Goal: Use online tool/utility: Utilize a website feature to perform a specific function

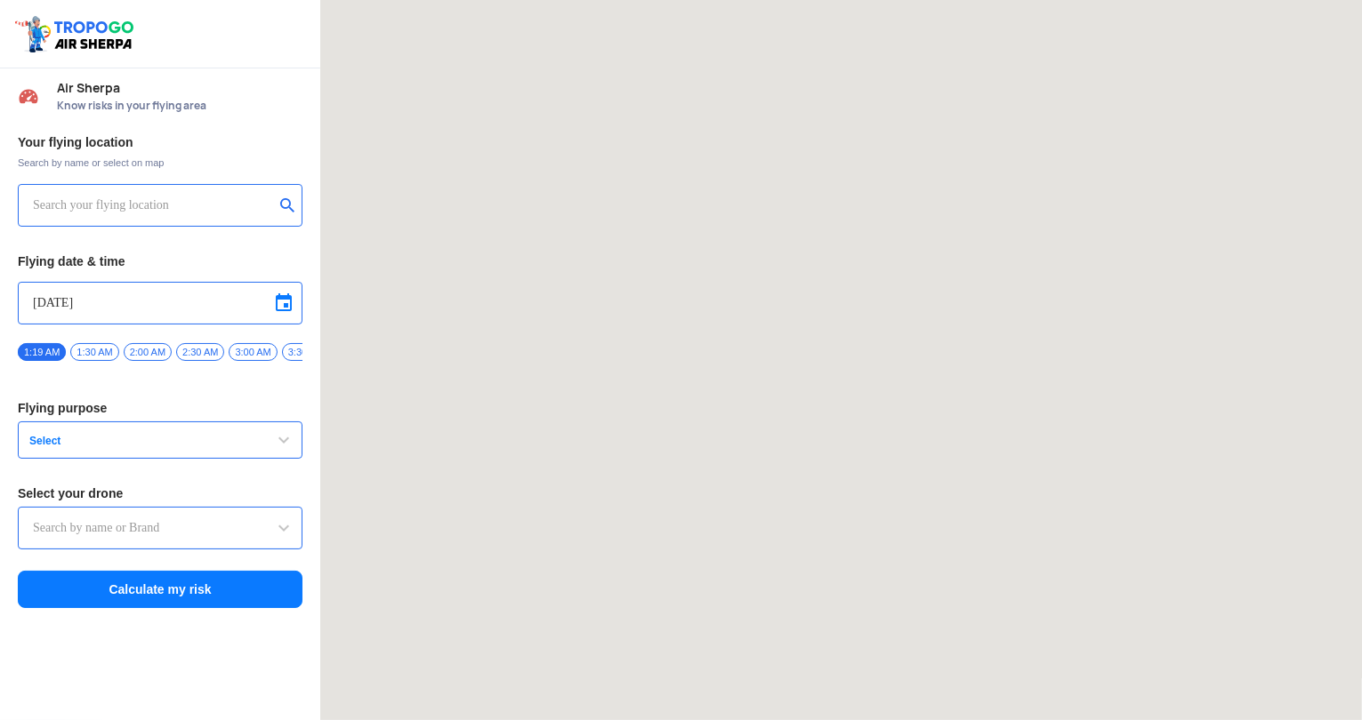
type input "Asteria A200"
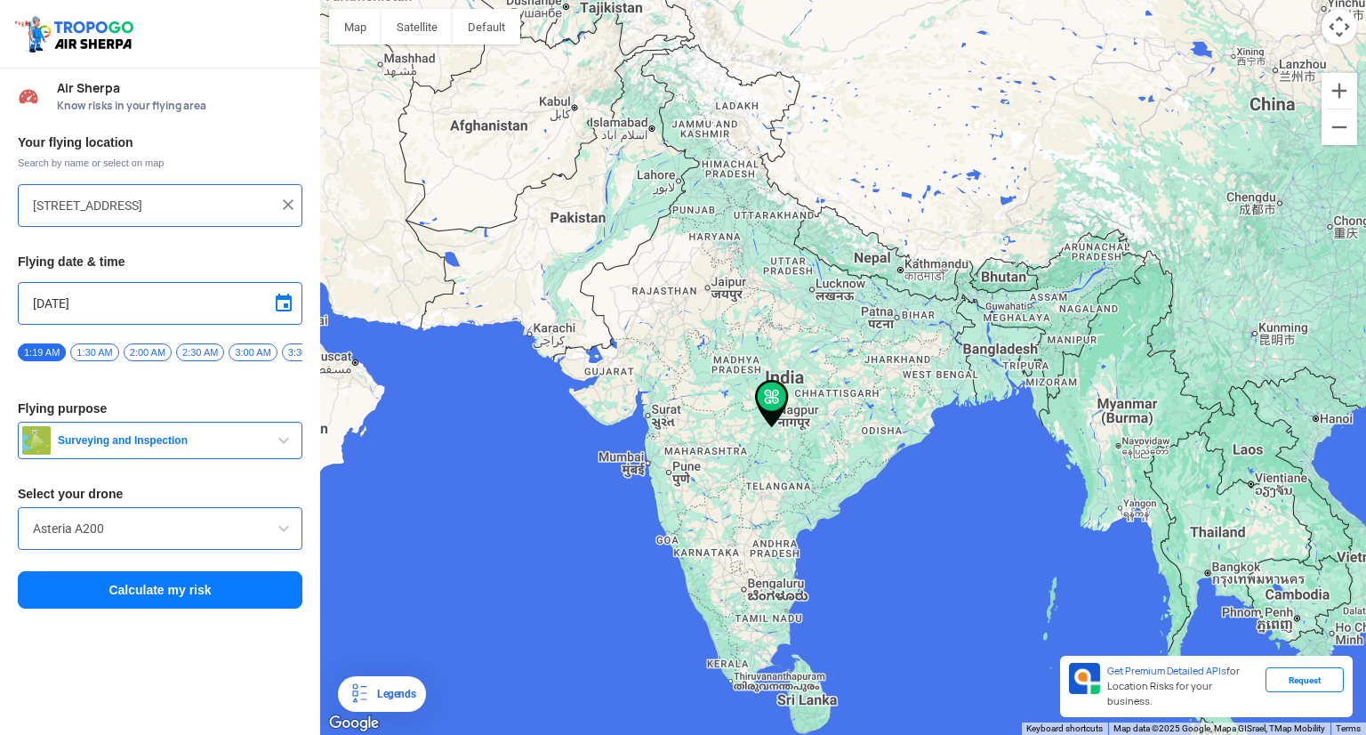
click at [911, 355] on div at bounding box center [843, 367] width 1046 height 735
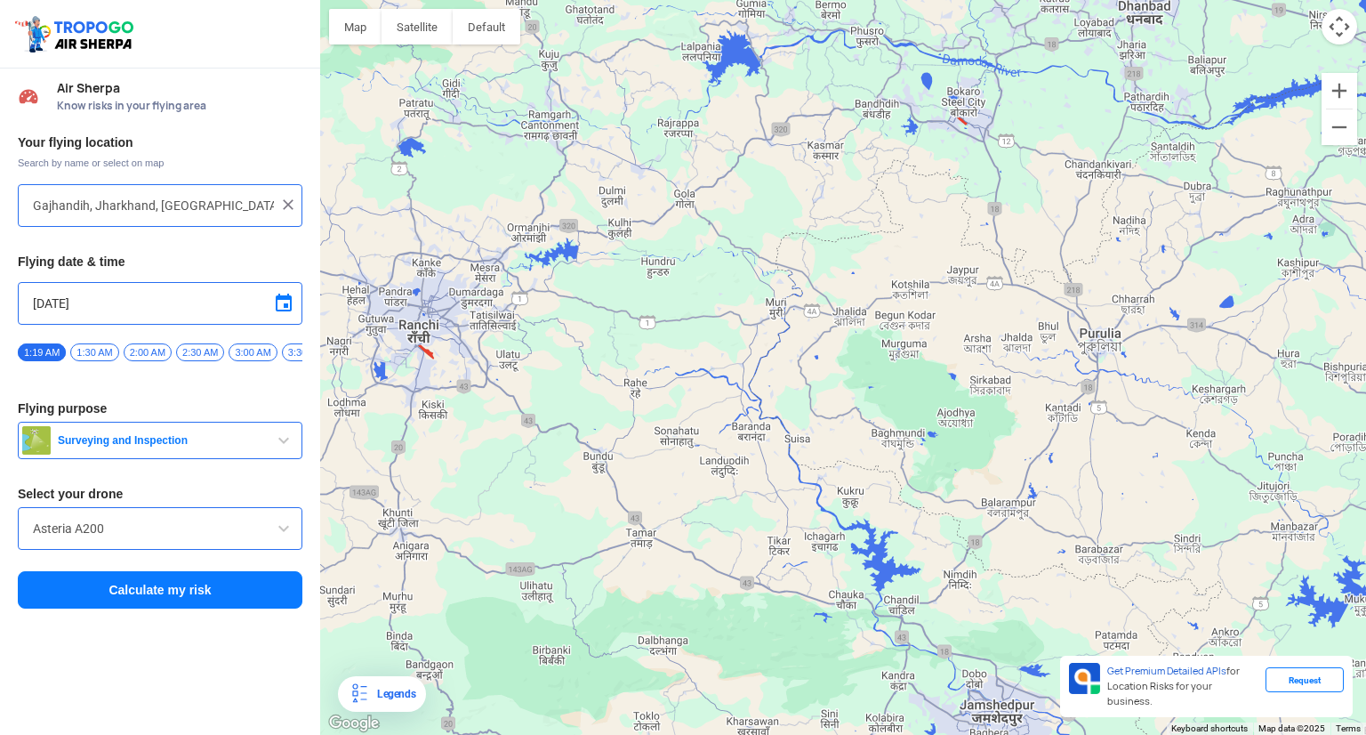
drag, startPoint x: 886, startPoint y: 428, endPoint x: 979, endPoint y: 67, distance: 373.0
click at [979, 67] on div at bounding box center [843, 367] width 1046 height 735
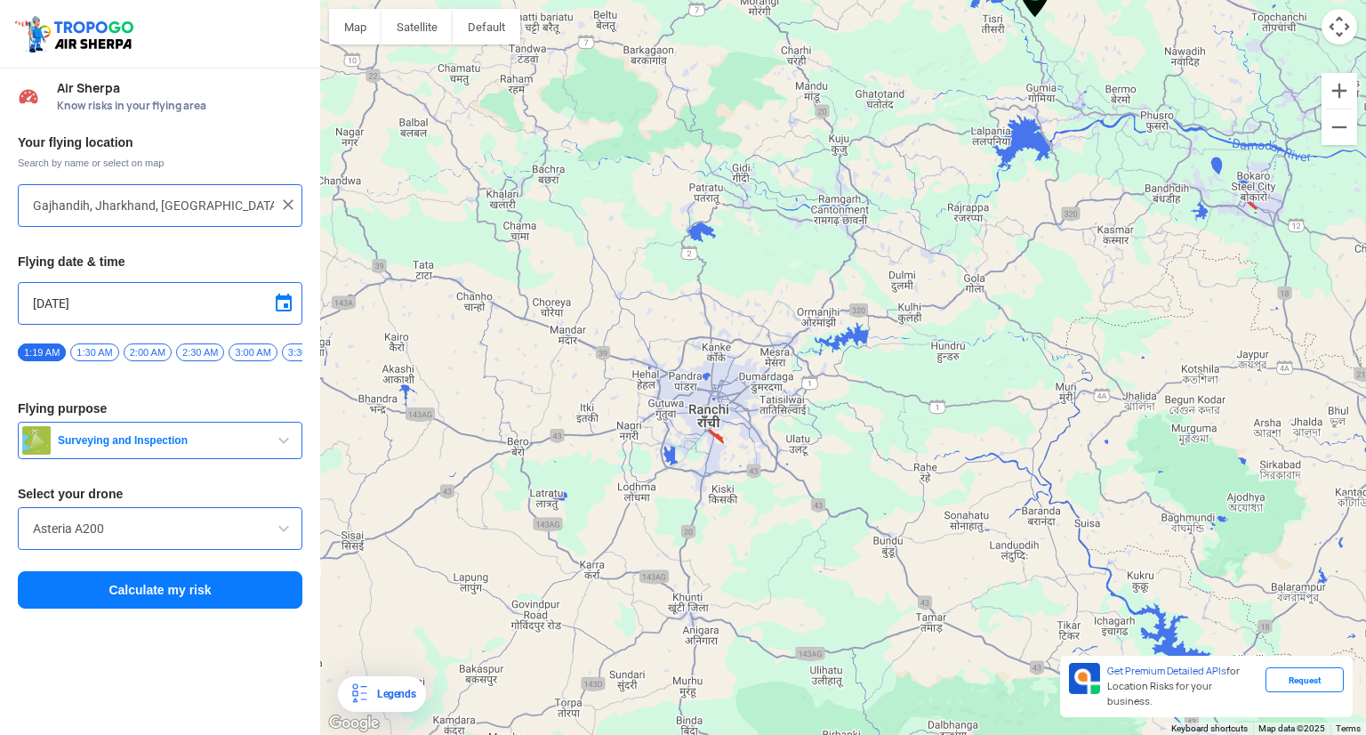
drag, startPoint x: 548, startPoint y: 271, endPoint x: 784, endPoint y: 403, distance: 270.7
click at [784, 403] on div at bounding box center [843, 367] width 1046 height 735
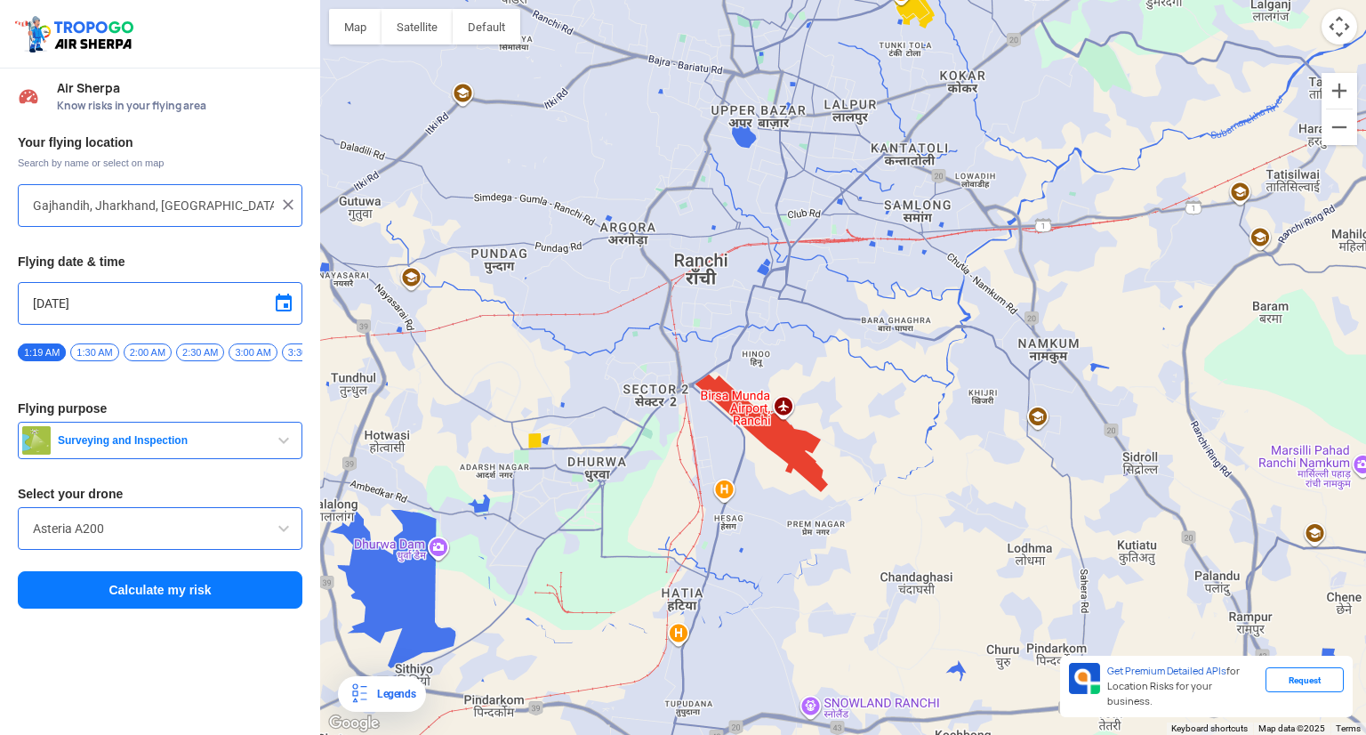
drag, startPoint x: 609, startPoint y: 492, endPoint x: 812, endPoint y: 319, distance: 266.3
click at [812, 319] on div at bounding box center [843, 367] width 1046 height 735
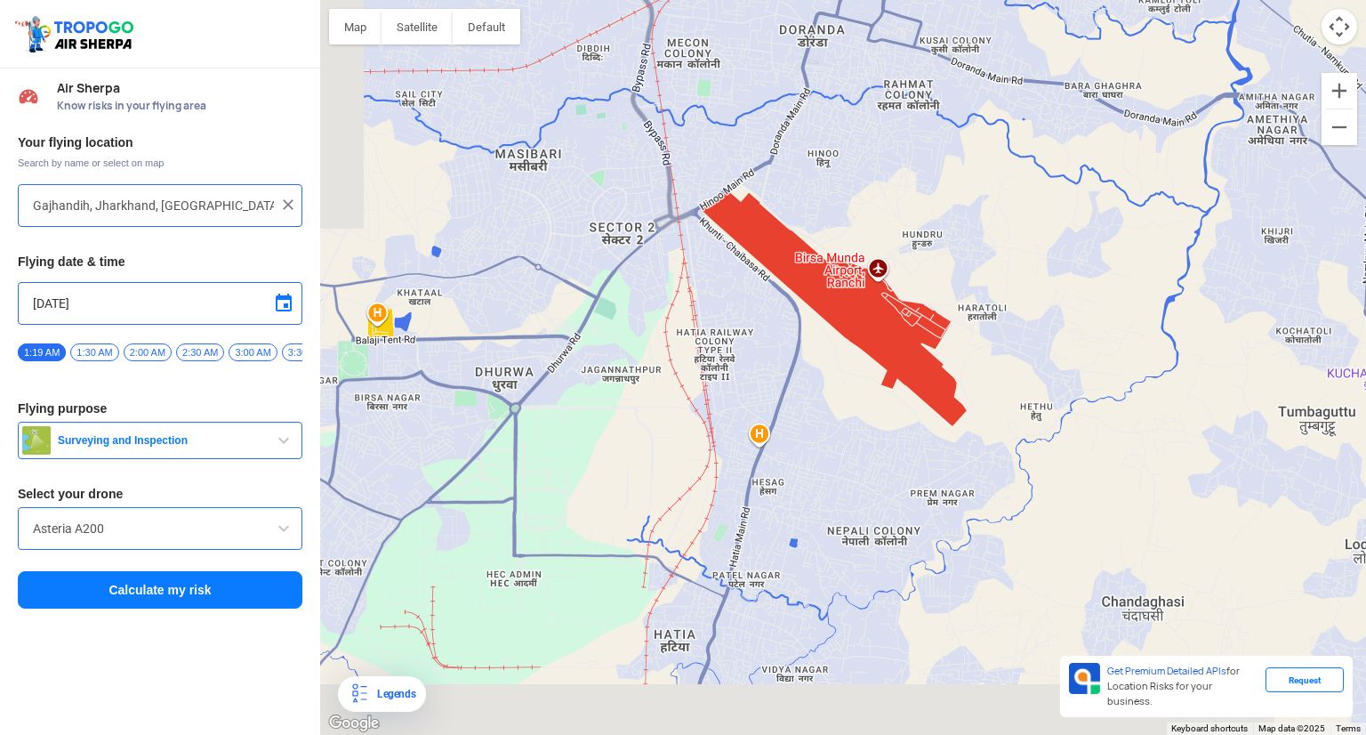
drag, startPoint x: 720, startPoint y: 430, endPoint x: 851, endPoint y: 183, distance: 279.3
click at [851, 183] on div at bounding box center [843, 367] width 1046 height 735
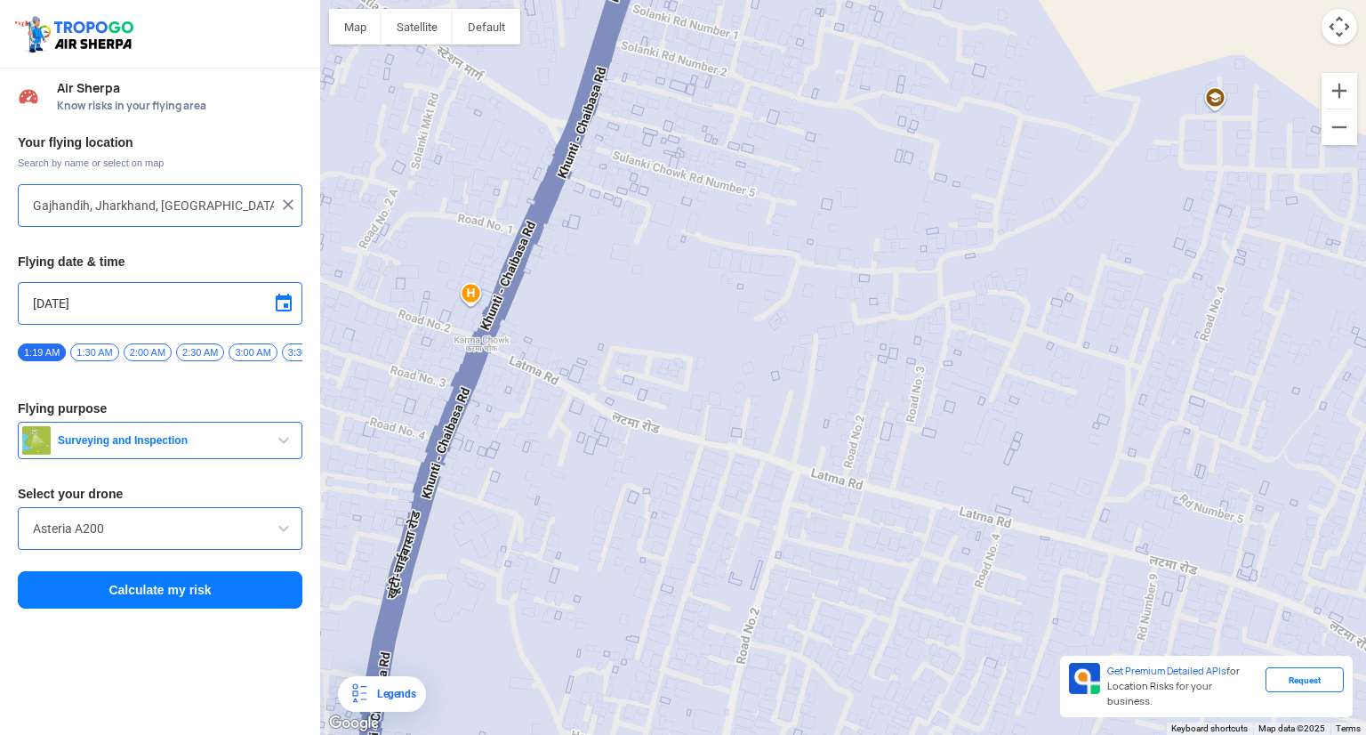
click at [914, 515] on div at bounding box center [843, 367] width 1046 height 735
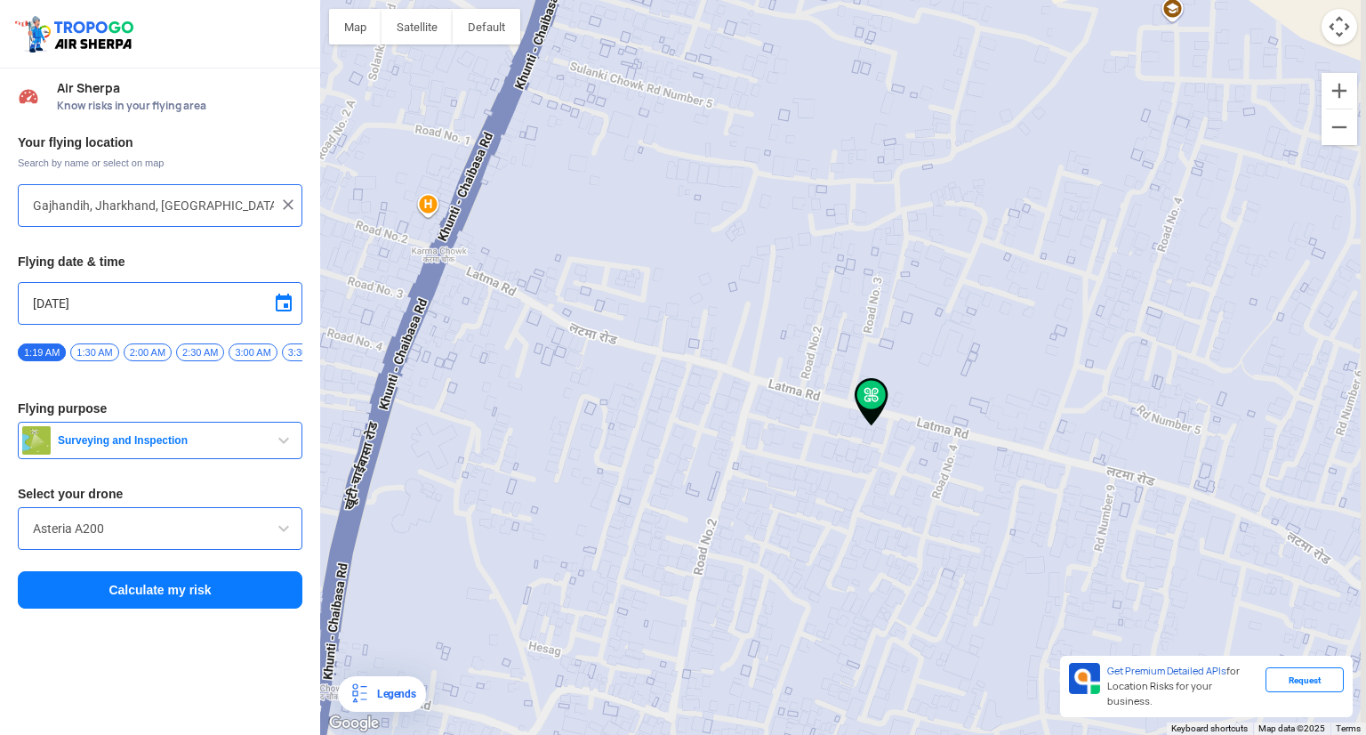
type input "[STREET_ADDRESS]"
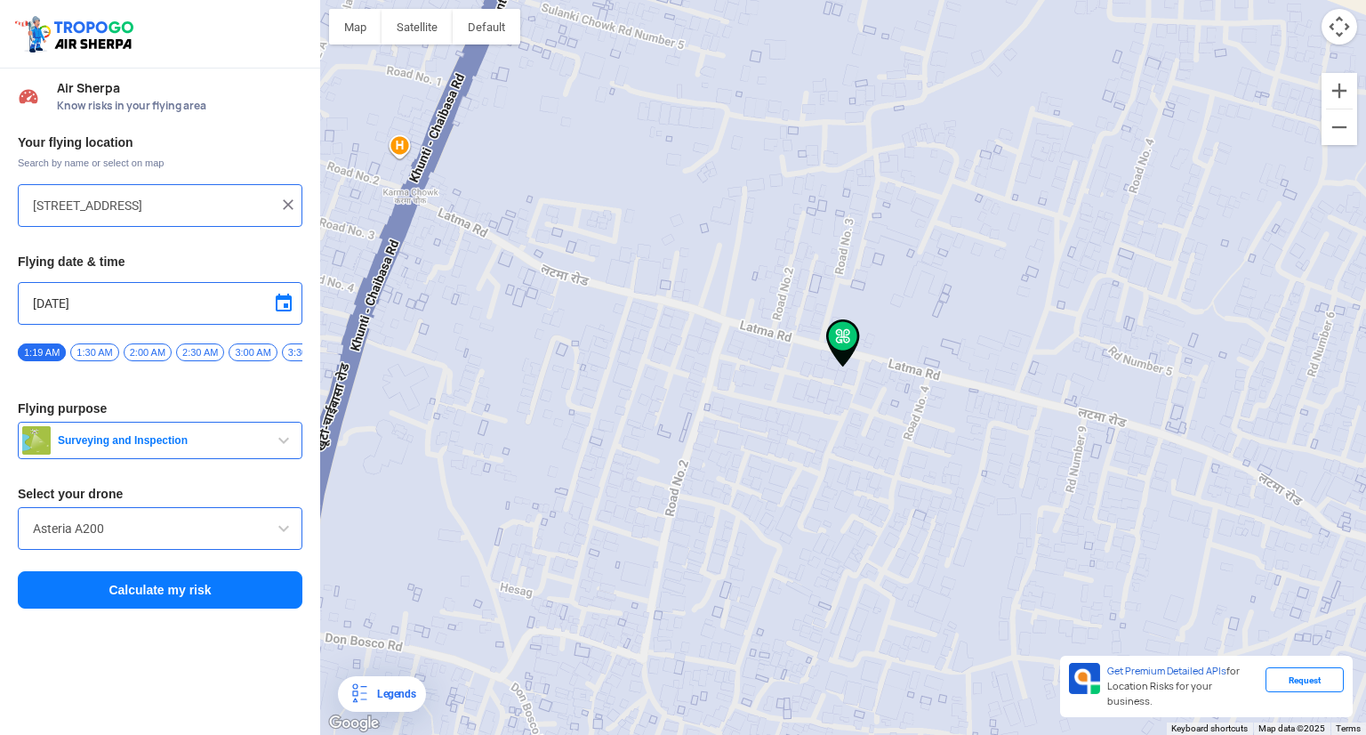
click at [142, 587] on button "Calculate my risk" at bounding box center [160, 589] width 285 height 37
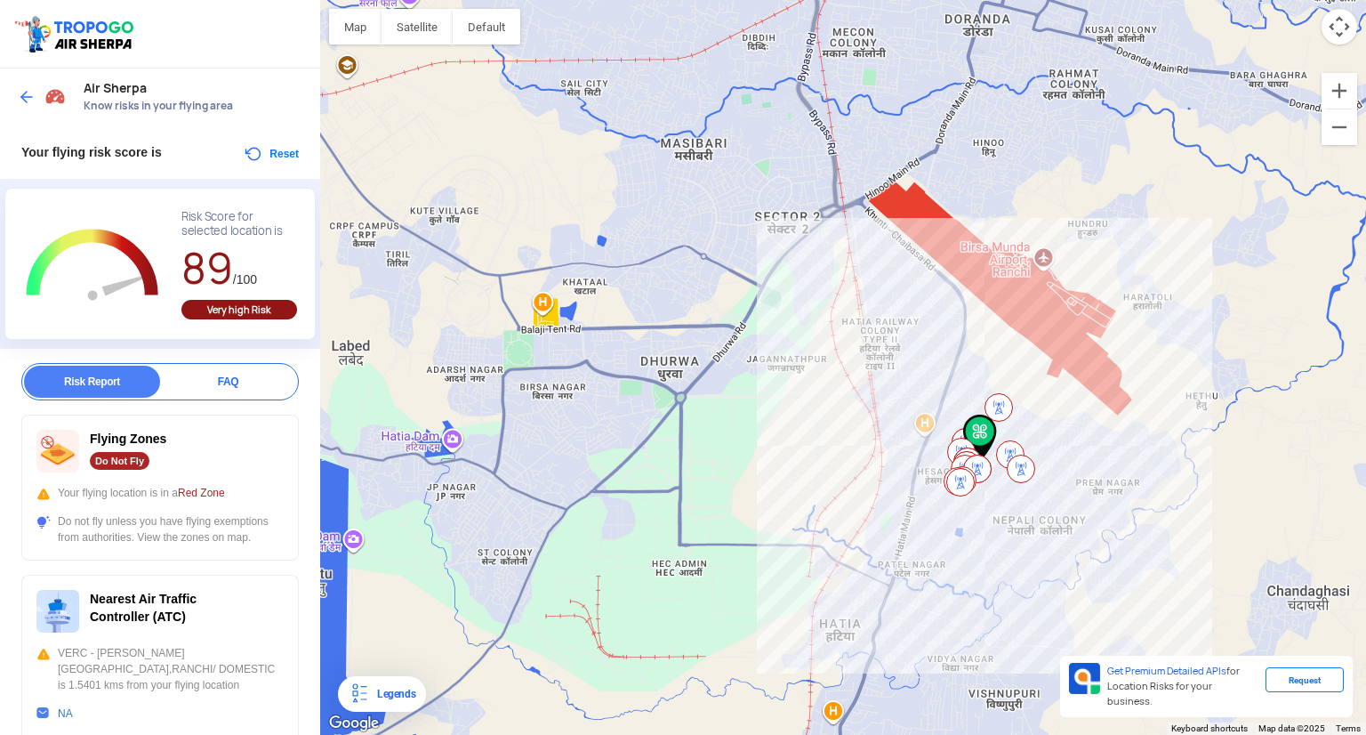
drag, startPoint x: 407, startPoint y: 235, endPoint x: 732, endPoint y: 317, distance: 334.8
click at [732, 317] on div at bounding box center [843, 367] width 1046 height 735
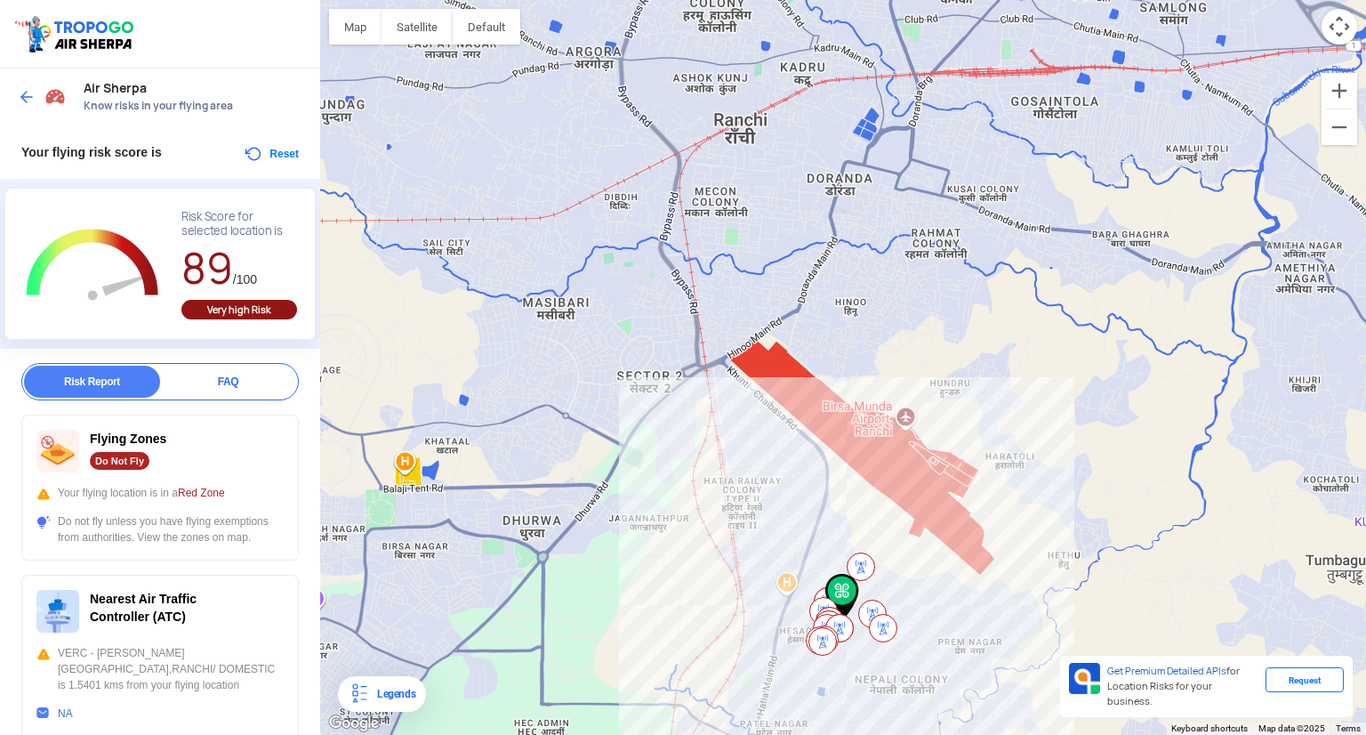
drag, startPoint x: 818, startPoint y: 295, endPoint x: 676, endPoint y: 452, distance: 211.6
click at [676, 452] on div at bounding box center [843, 367] width 1046 height 735
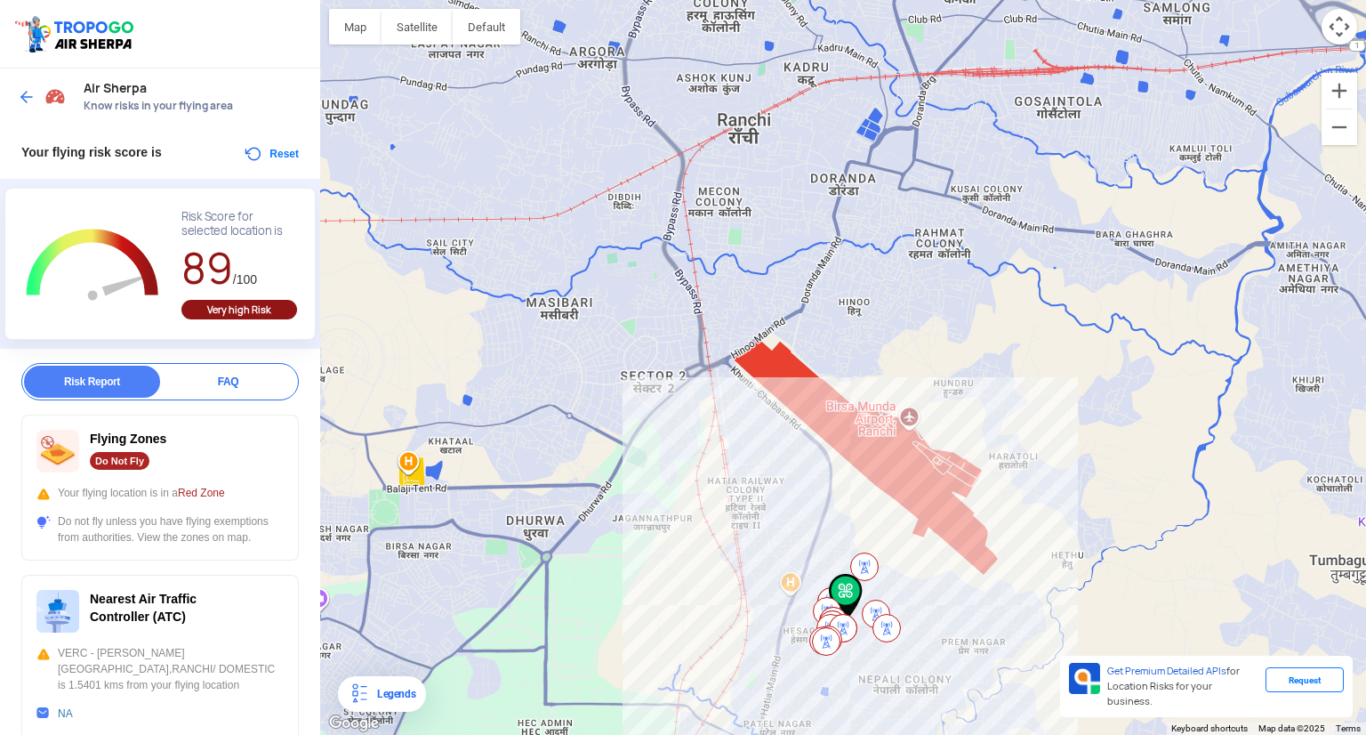
click at [729, 240] on div at bounding box center [843, 367] width 1046 height 735
click at [728, 237] on div at bounding box center [843, 367] width 1046 height 735
click at [265, 147] on button "Reset" at bounding box center [271, 153] width 56 height 21
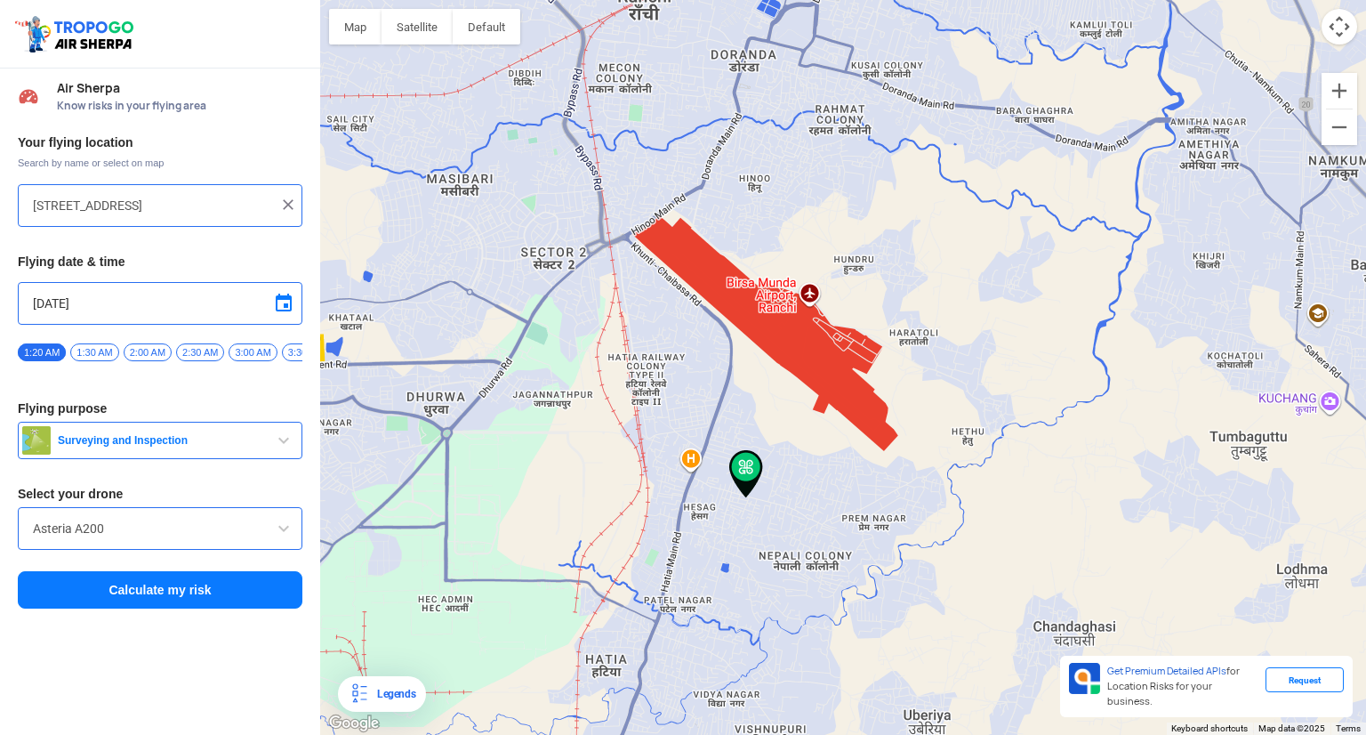
drag, startPoint x: 734, startPoint y: 98, endPoint x: 761, endPoint y: 475, distance: 378.1
click at [761, 475] on img at bounding box center [746, 474] width 34 height 48
click at [636, 114] on div at bounding box center [843, 367] width 1046 height 735
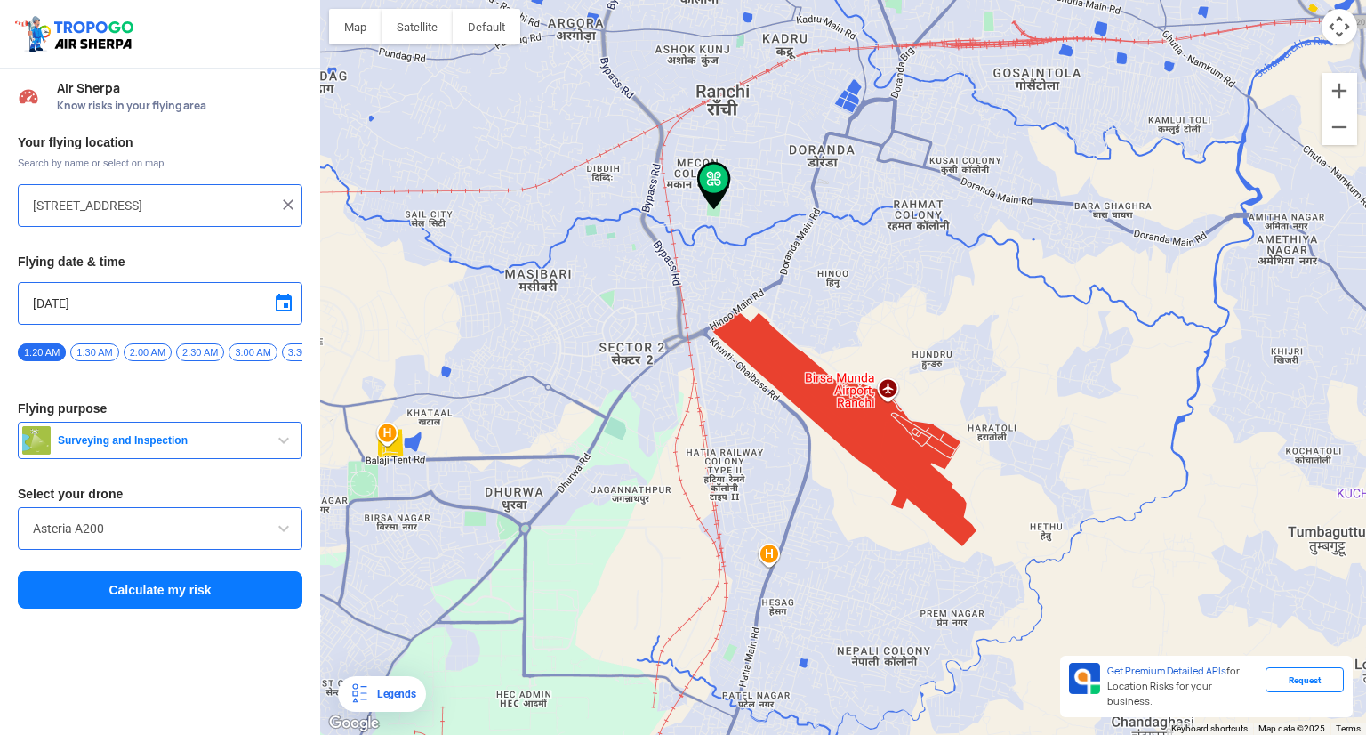
type input "[GEOGRAPHIC_DATA], [PERSON_NAME][GEOGRAPHIC_DATA], [GEOGRAPHIC_DATA], [GEOGRAPH…"
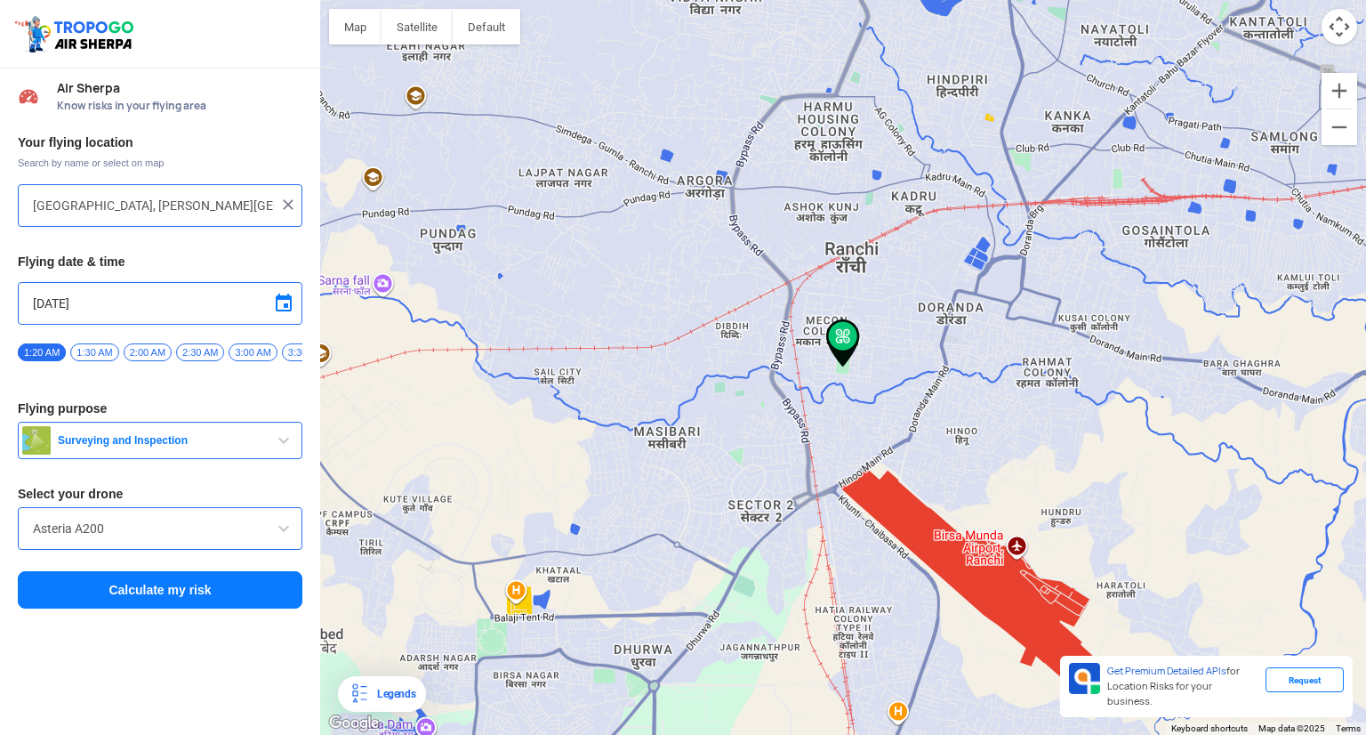
click at [235, 608] on button "Calculate my risk" at bounding box center [160, 589] width 285 height 37
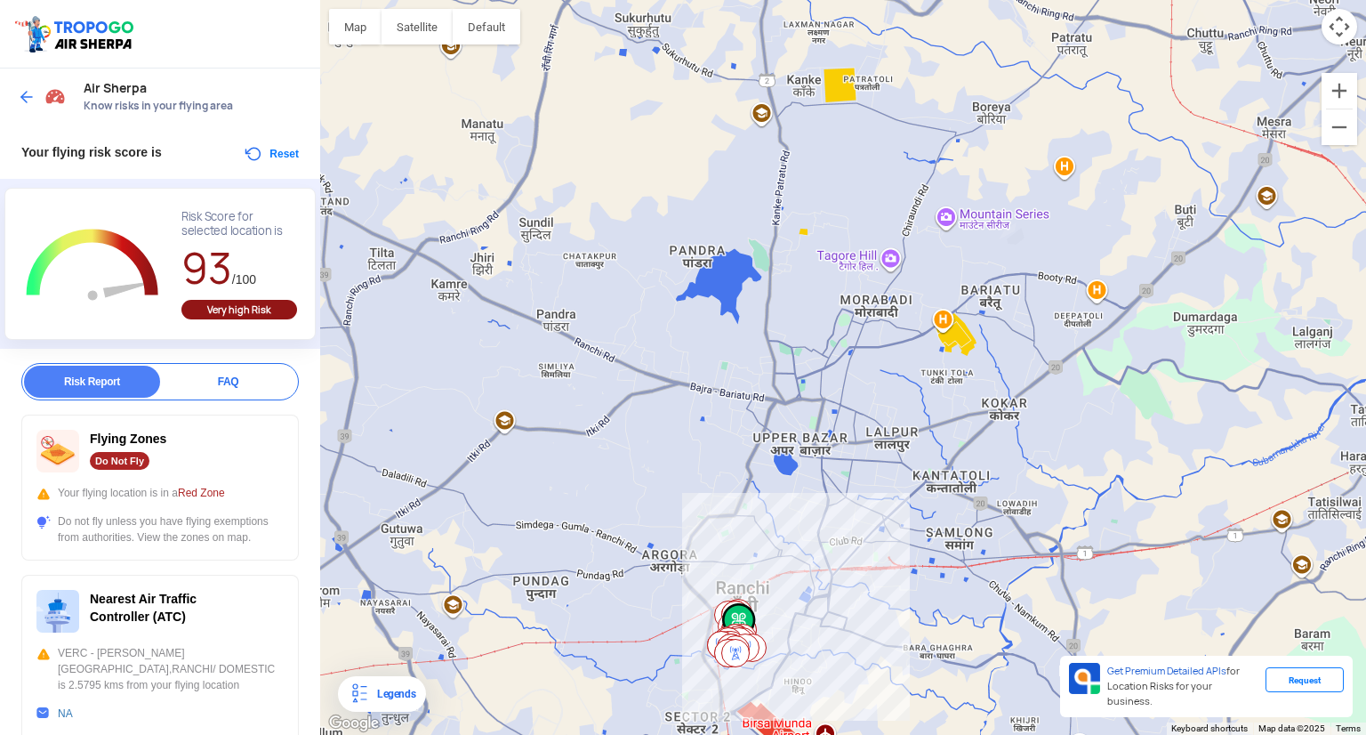
drag, startPoint x: 380, startPoint y: 105, endPoint x: 678, endPoint y: 486, distance: 483.4
click at [678, 486] on div at bounding box center [843, 367] width 1046 height 735
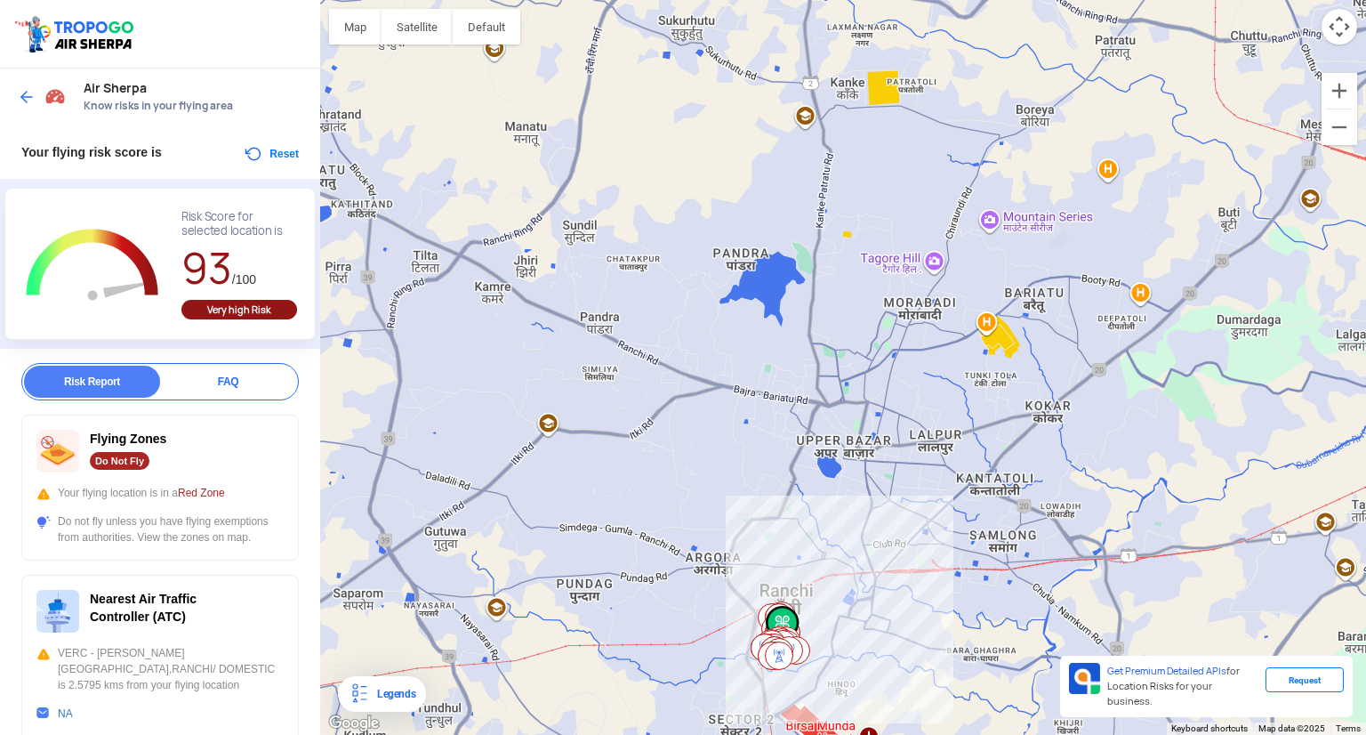
click at [654, 125] on div at bounding box center [843, 367] width 1046 height 735
click at [653, 216] on div at bounding box center [843, 367] width 1046 height 735
click at [292, 152] on button "Reset" at bounding box center [271, 153] width 56 height 21
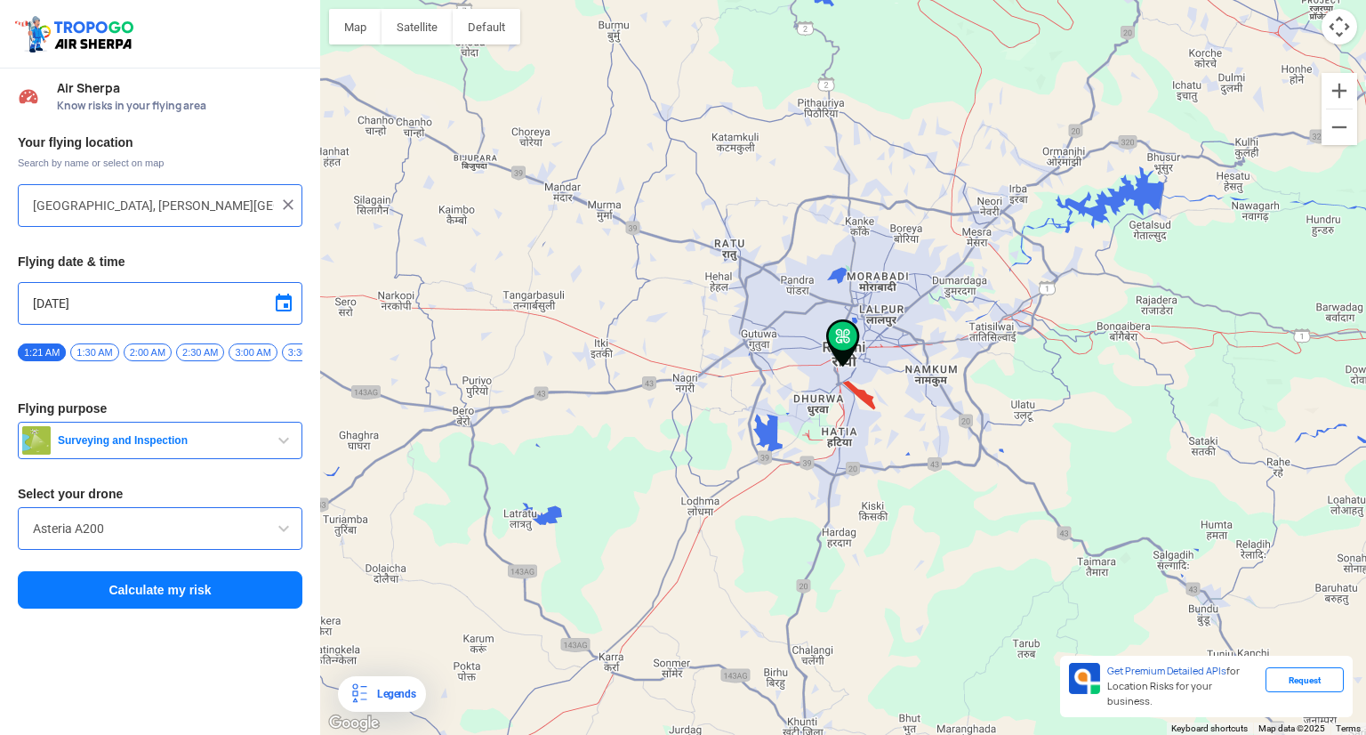
click at [808, 244] on div at bounding box center [843, 367] width 1046 height 735
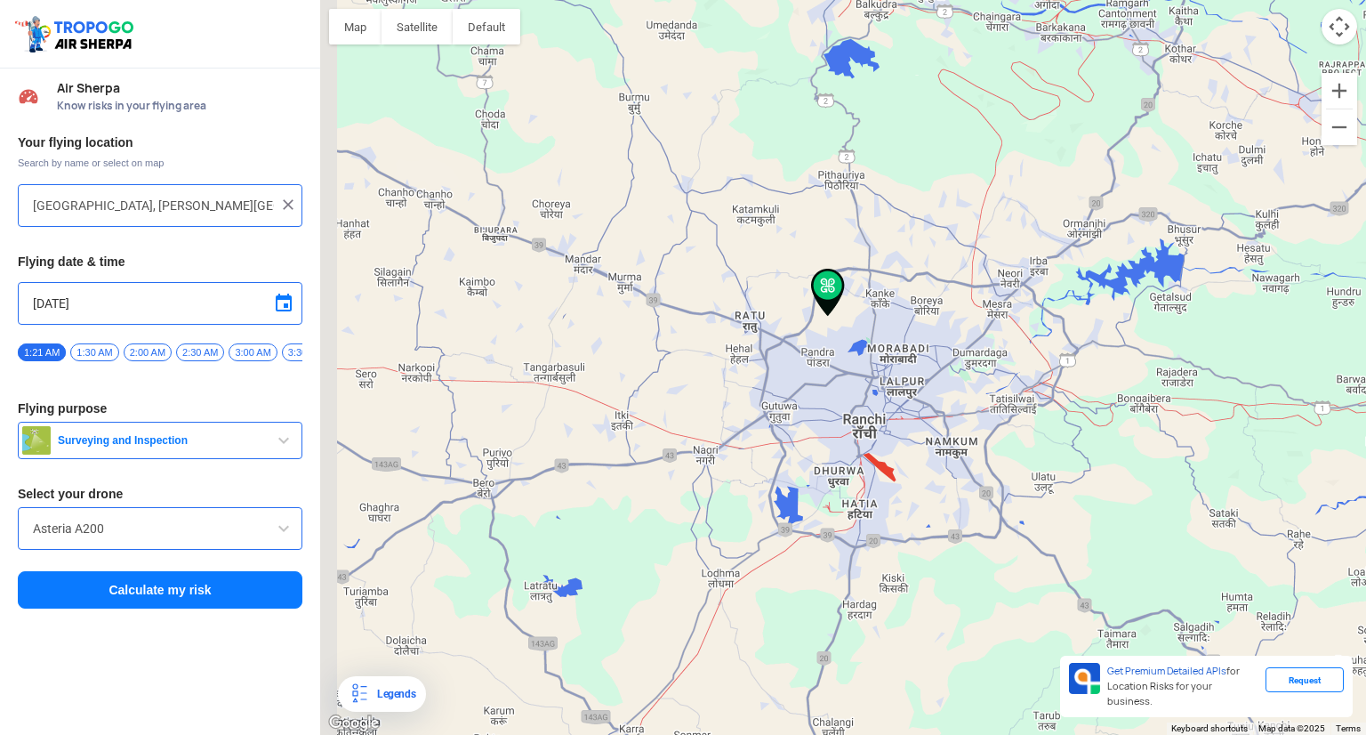
type input "[PERSON_NAME], [GEOGRAPHIC_DATA], [GEOGRAPHIC_DATA]"
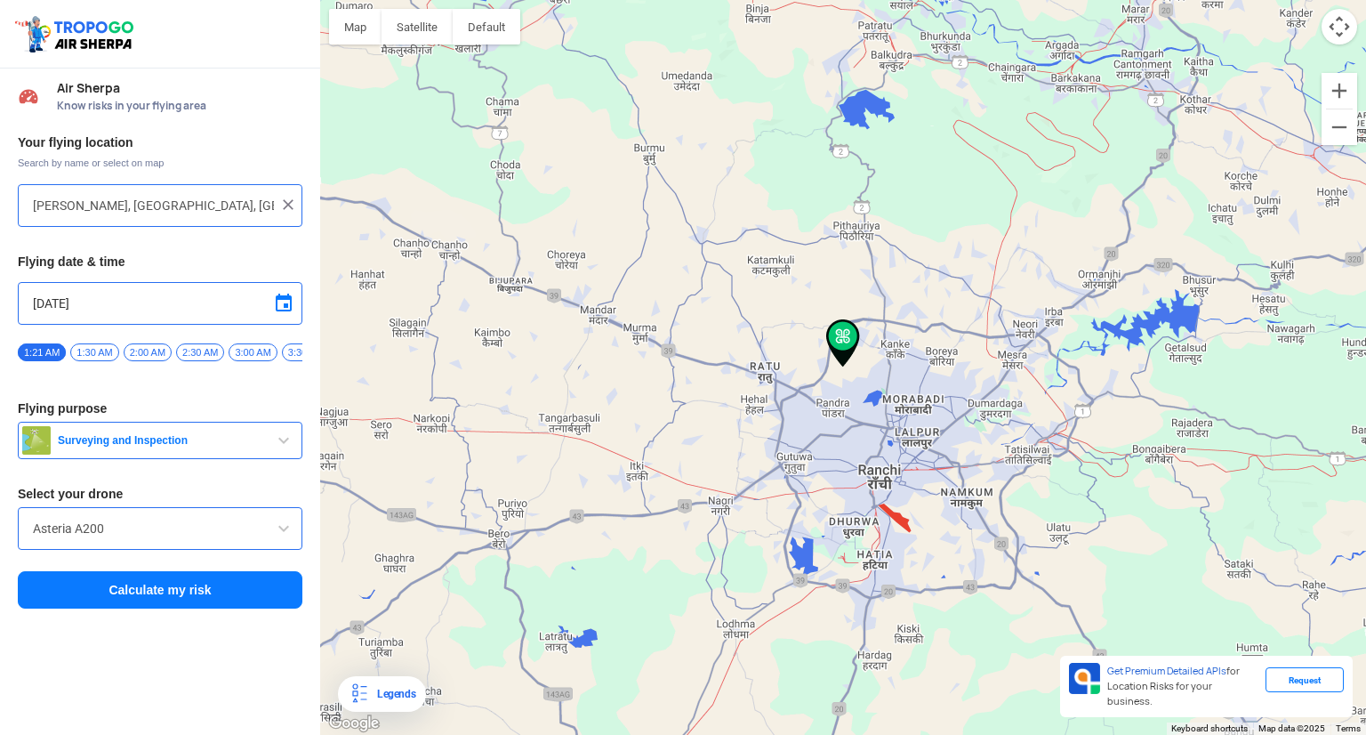
click at [178, 579] on button "Calculate my risk" at bounding box center [160, 589] width 285 height 37
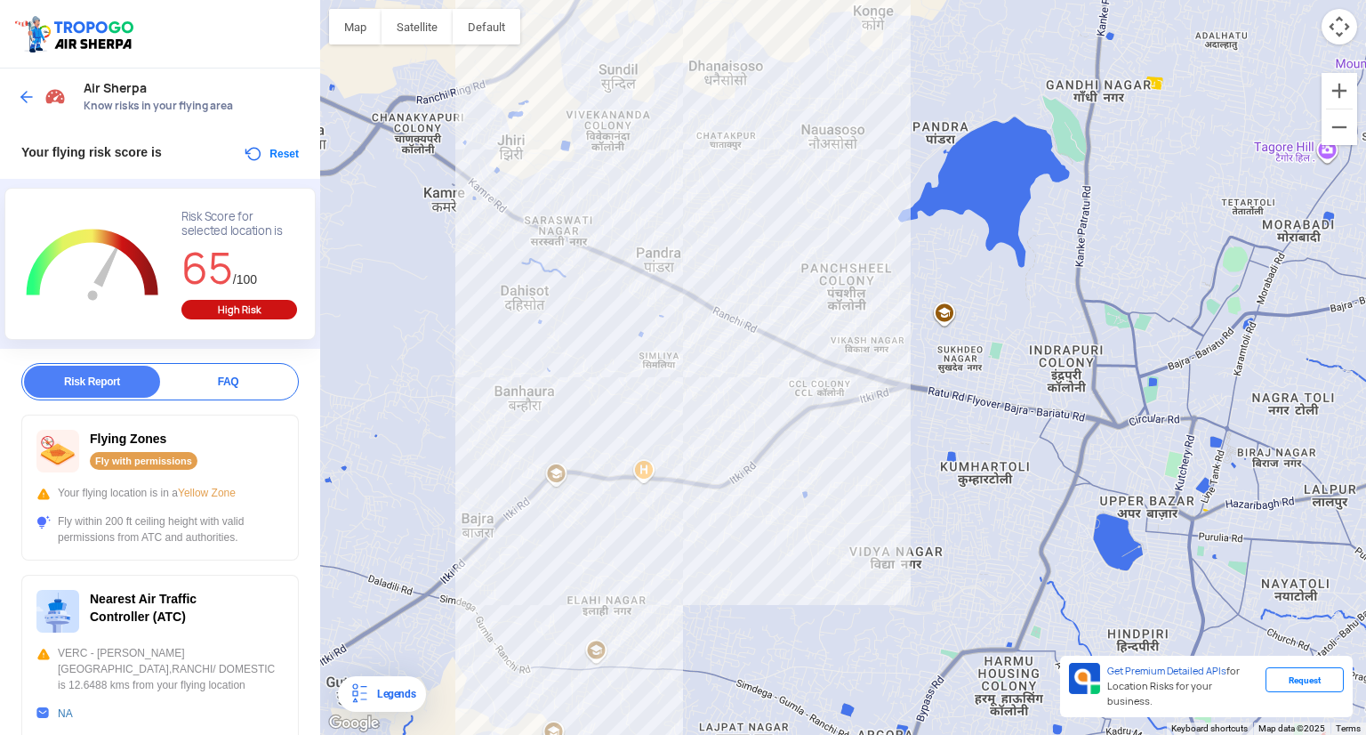
drag, startPoint x: 937, startPoint y: 487, endPoint x: 667, endPoint y: -56, distance: 605.8
click at [667, 0] on html "Location Risk Score Air Sherpa Know risks in your flying area Your flying risk …" at bounding box center [683, 367] width 1366 height 735
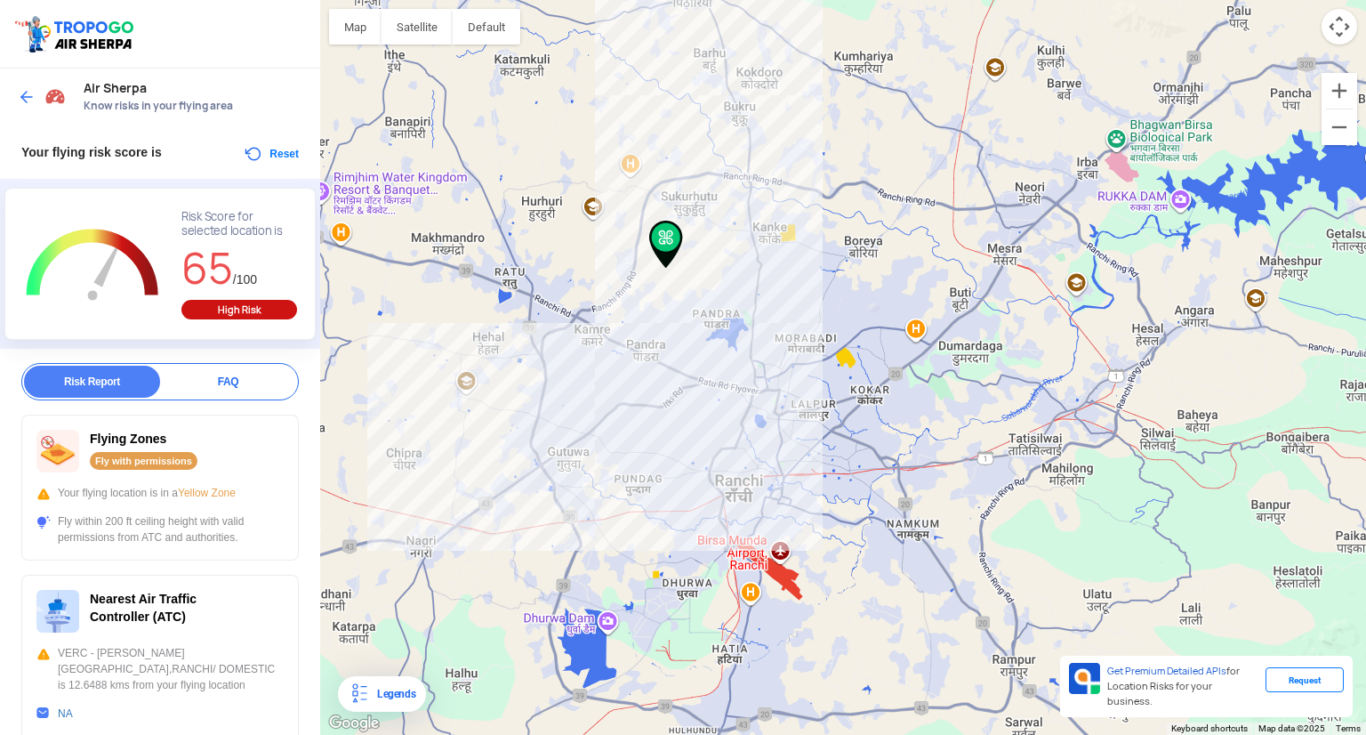
drag, startPoint x: 793, startPoint y: 547, endPoint x: 678, endPoint y: 432, distance: 162.9
click at [678, 432] on div at bounding box center [843, 367] width 1046 height 735
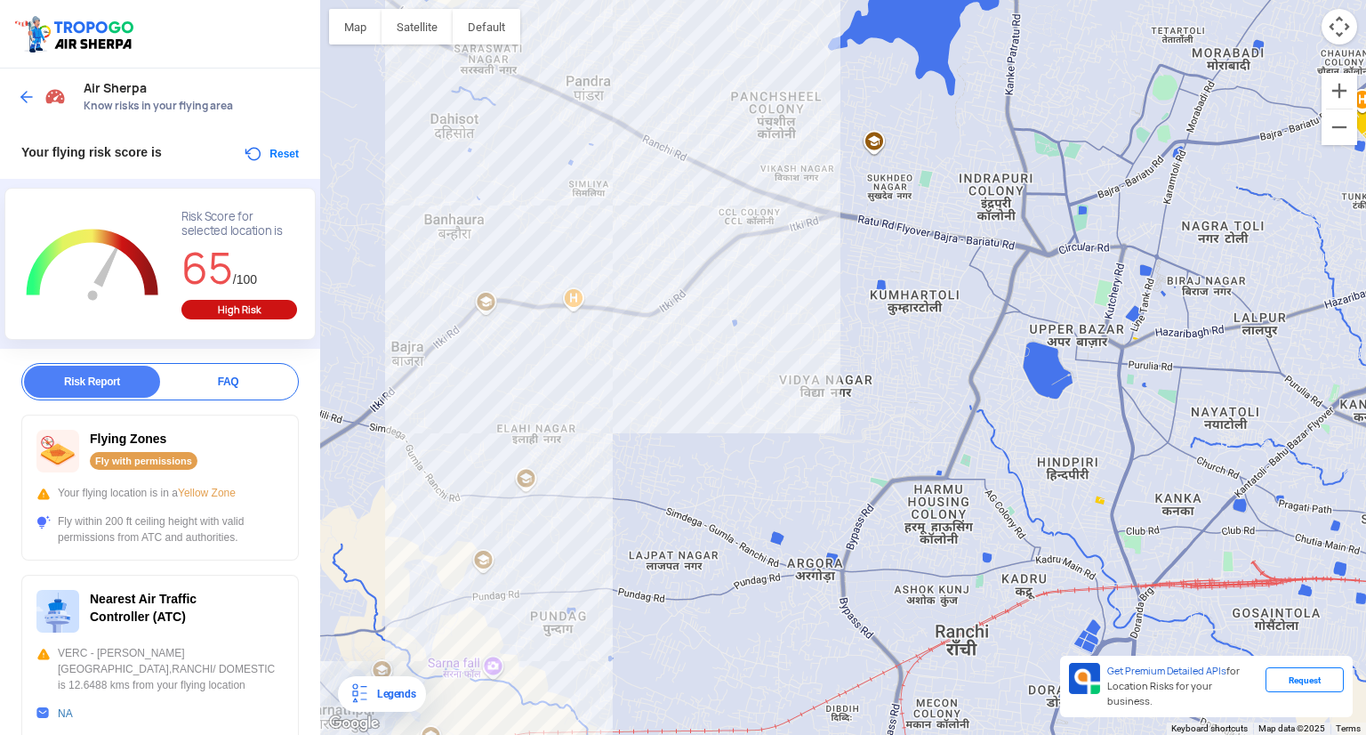
click at [639, 380] on div at bounding box center [843, 367] width 1046 height 735
click at [650, 386] on div at bounding box center [843, 367] width 1046 height 735
click at [298, 147] on div "Your flying risk score is Reset" at bounding box center [160, 151] width 320 height 53
click at [272, 159] on button "Reset" at bounding box center [271, 153] width 56 height 21
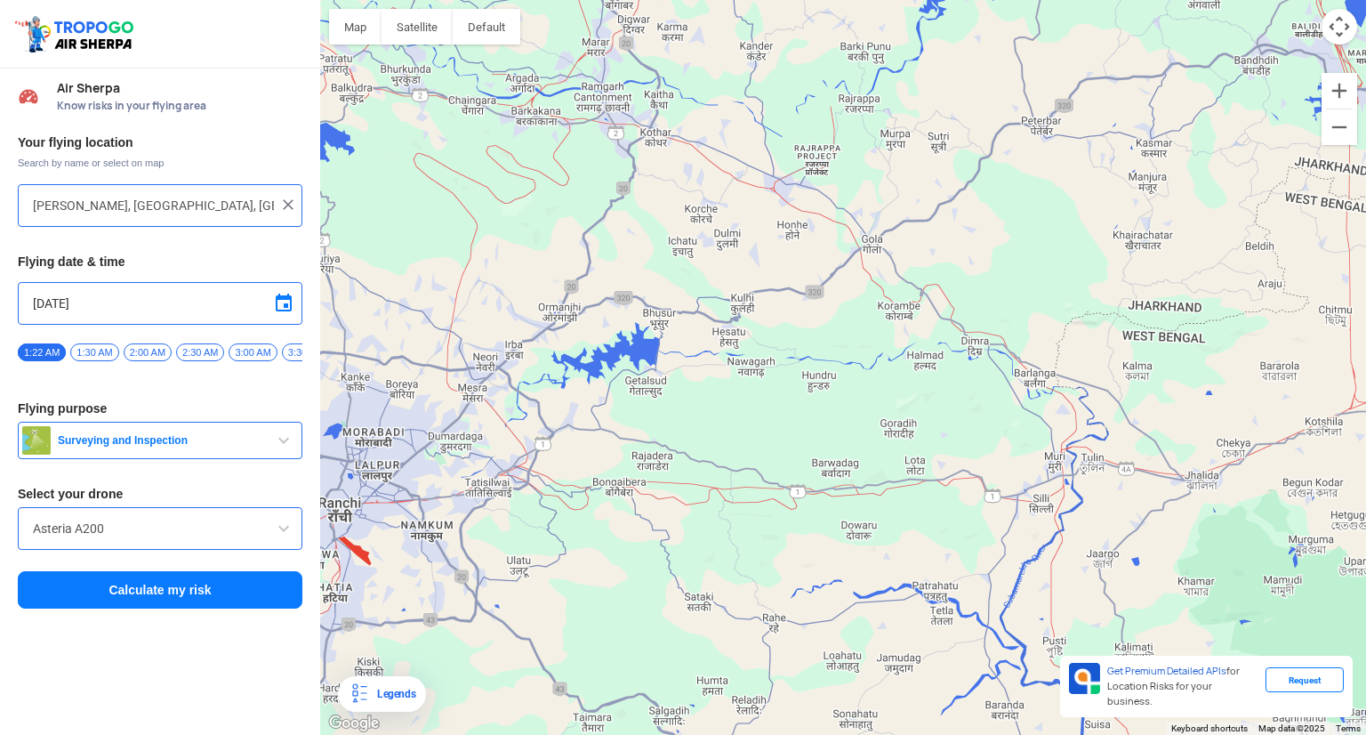
drag, startPoint x: 932, startPoint y: 388, endPoint x: 344, endPoint y: 453, distance: 591.5
click at [344, 453] on div at bounding box center [843, 367] width 1046 height 735
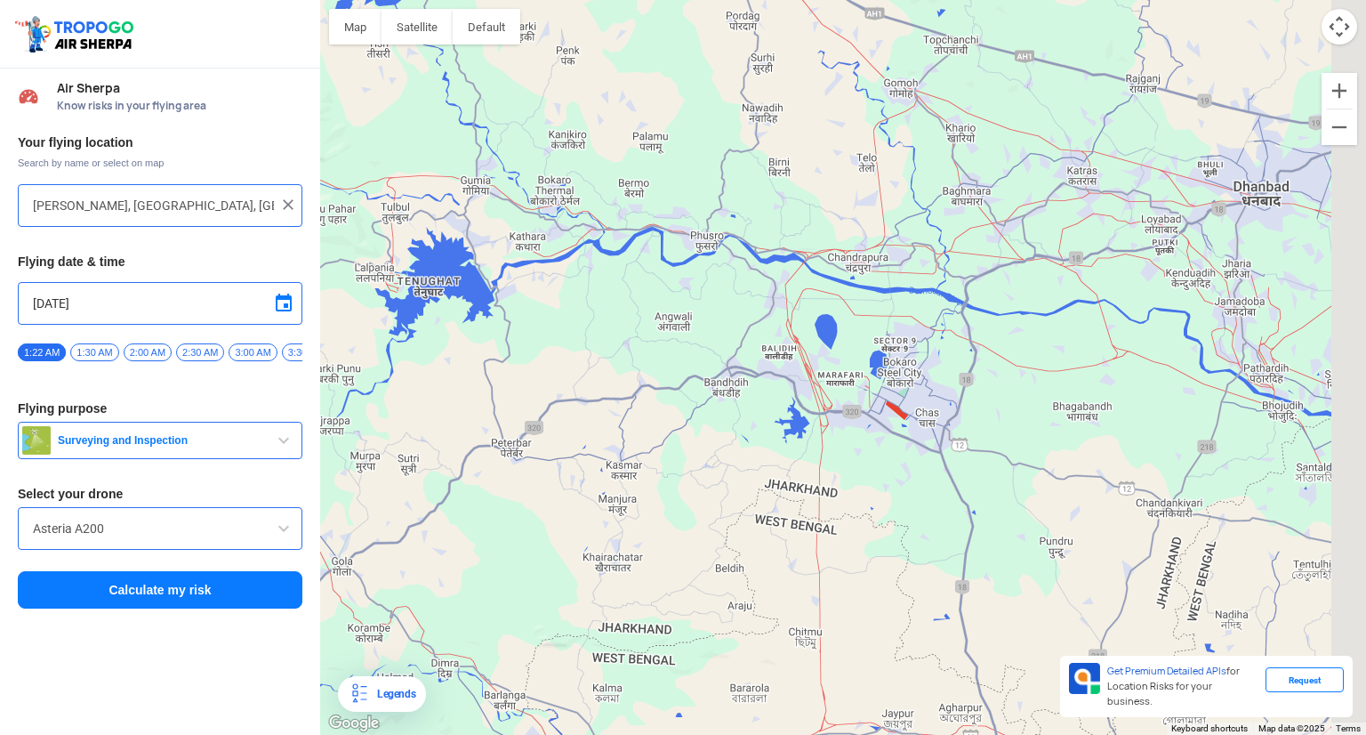
drag, startPoint x: 790, startPoint y: 155, endPoint x: 443, endPoint y: 205, distance: 350.6
click at [443, 205] on div at bounding box center [843, 367] width 1046 height 735
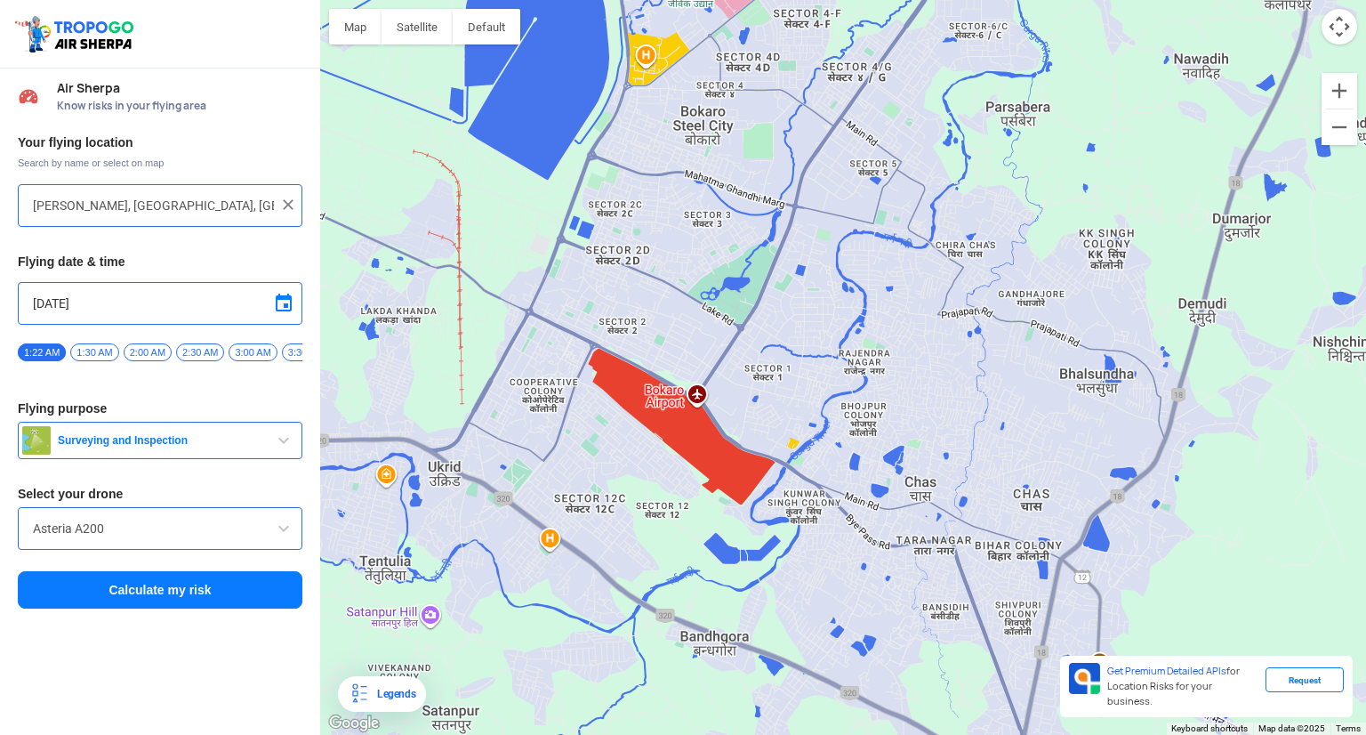
drag, startPoint x: 665, startPoint y: 517, endPoint x: 1122, endPoint y: 260, distance: 524.5
click at [1122, 260] on div at bounding box center [843, 367] width 1046 height 735
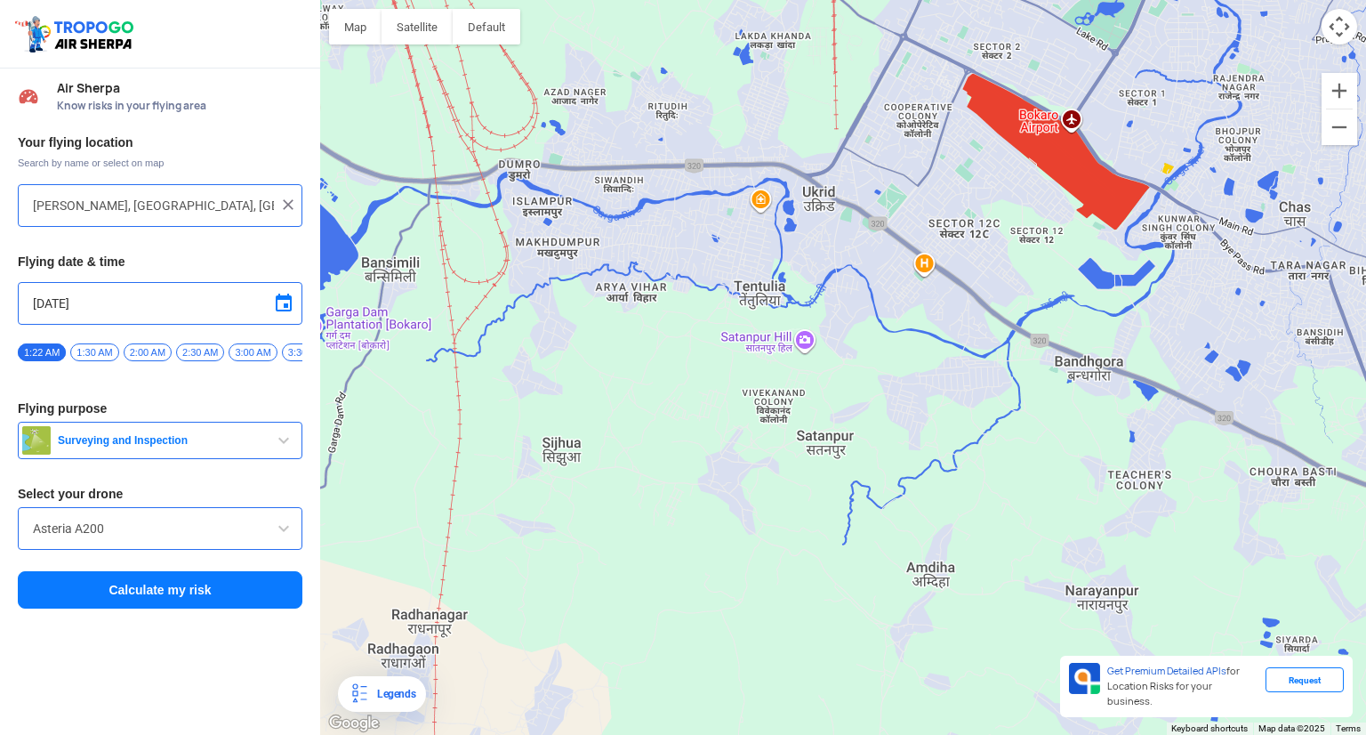
drag, startPoint x: 651, startPoint y: 513, endPoint x: 1025, endPoint y: 223, distance: 473.6
click at [1025, 223] on div at bounding box center [843, 367] width 1046 height 735
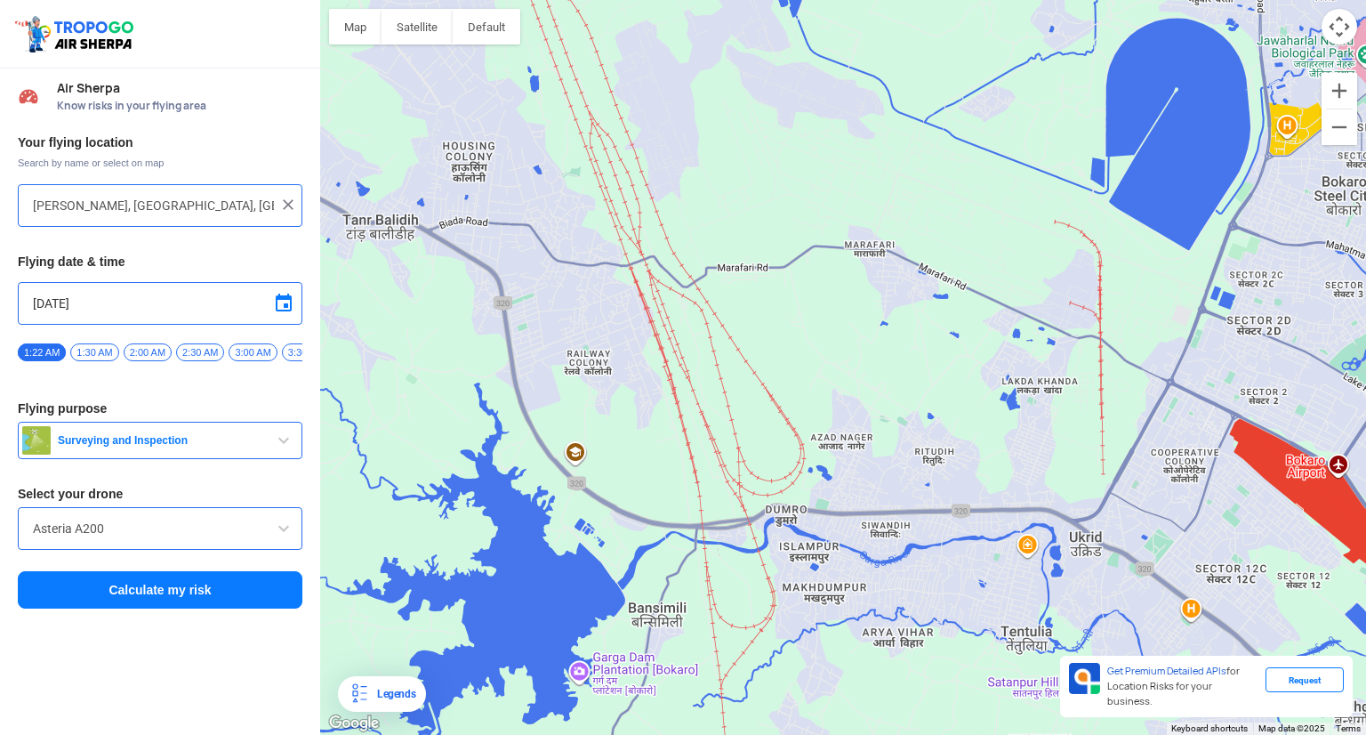
drag, startPoint x: 734, startPoint y: 326, endPoint x: 995, endPoint y: 673, distance: 435.1
click at [995, 673] on div at bounding box center [843, 367] width 1046 height 735
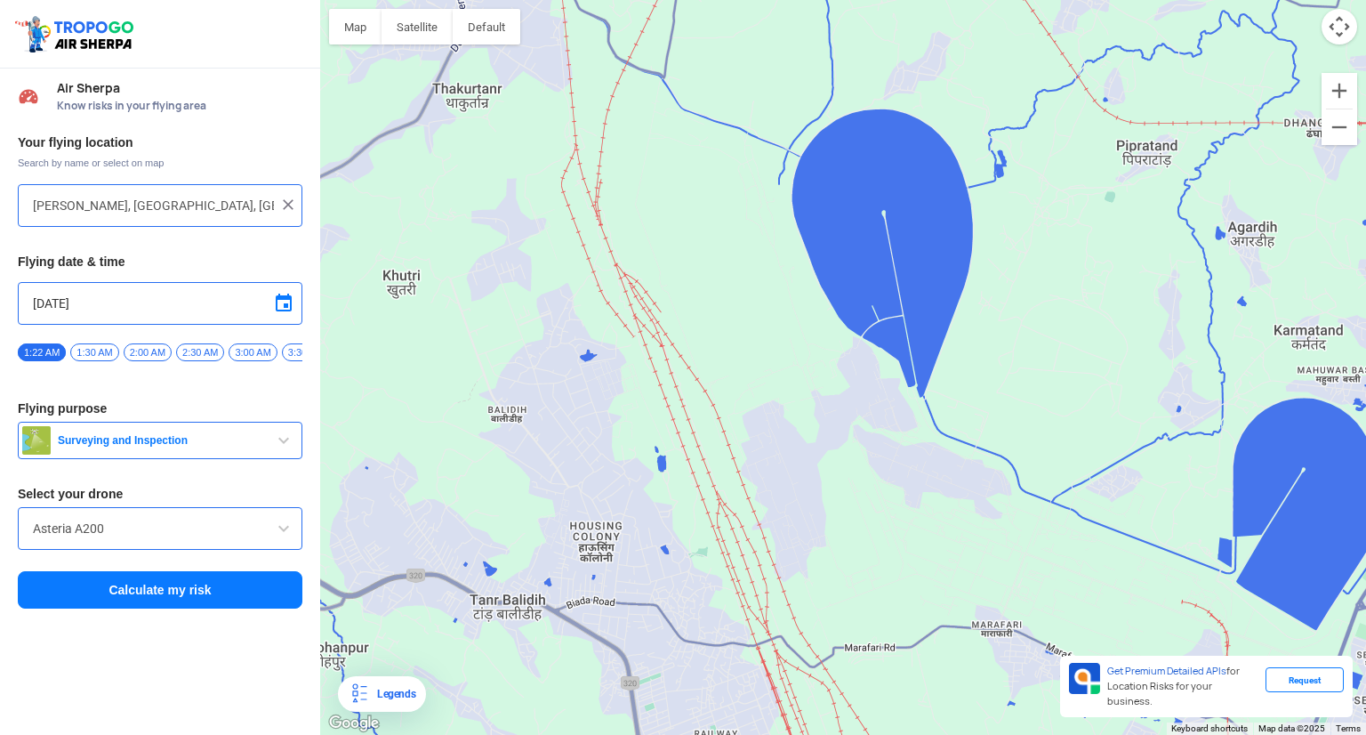
drag, startPoint x: 662, startPoint y: 370, endPoint x: 114, endPoint y: 322, distance: 550.0
click at [114, 322] on div "Location Risk Score Air Sherpa Know risks in your flying area Your flying locat…" at bounding box center [683, 367] width 1366 height 735
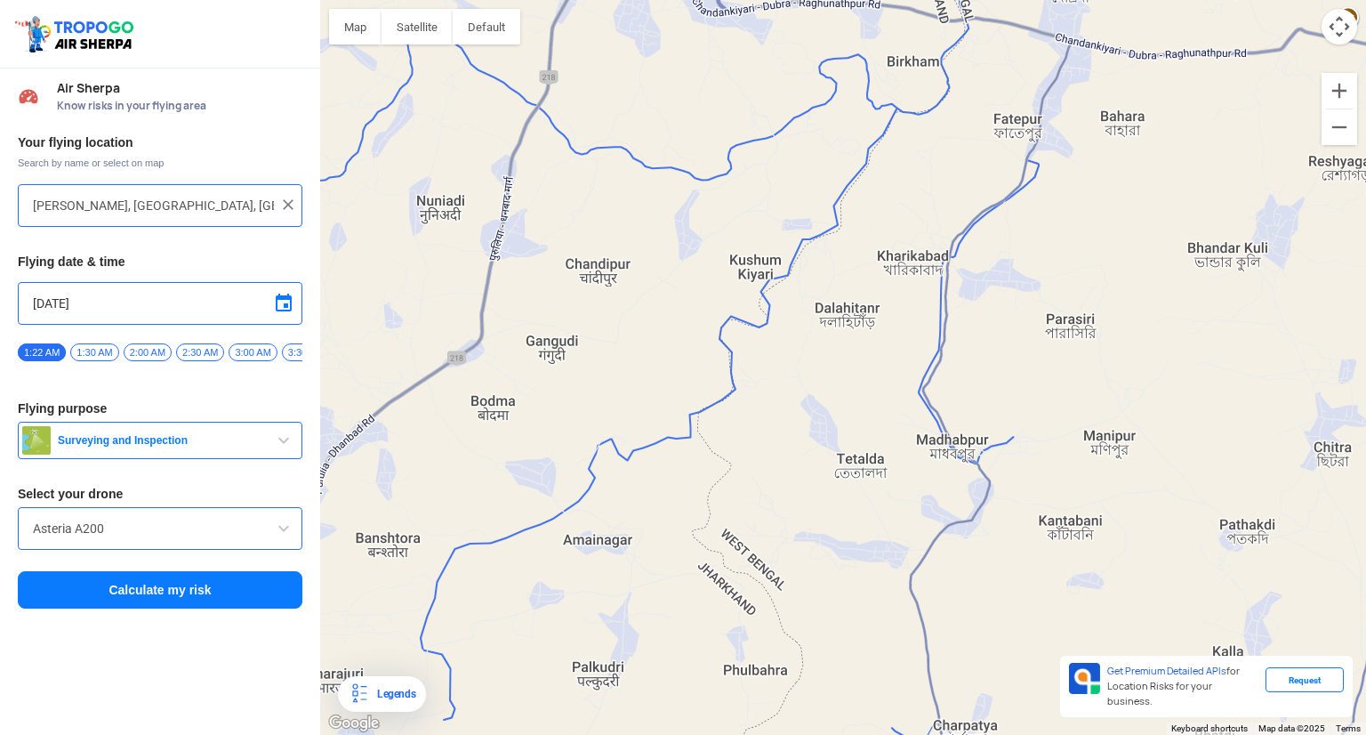
drag, startPoint x: 559, startPoint y: 268, endPoint x: 1274, endPoint y: 776, distance: 876.3
click at [1274, 734] on html "Location Risk Score Air Sherpa Know risks in your flying area Your flying locat…" at bounding box center [683, 367] width 1366 height 735
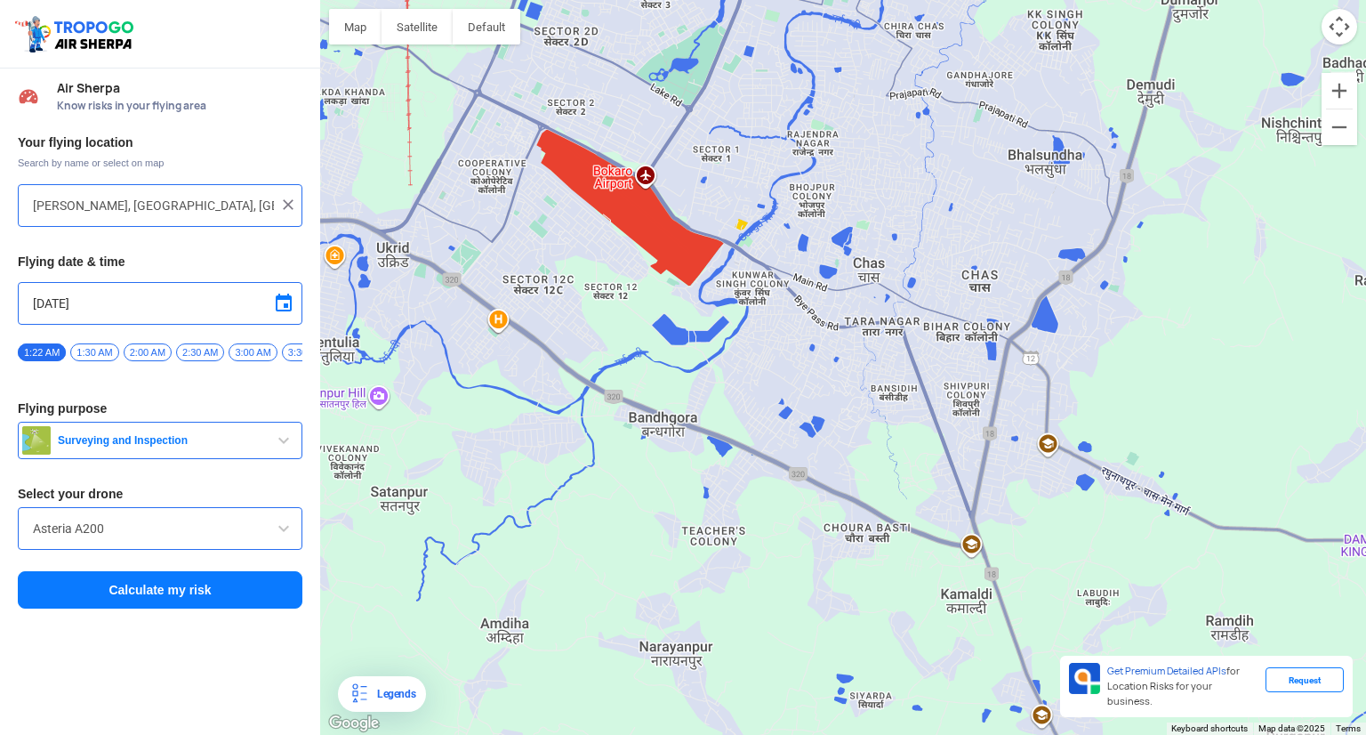
drag, startPoint x: 512, startPoint y: 250, endPoint x: 980, endPoint y: 369, distance: 482.8
click at [980, 369] on div at bounding box center [843, 367] width 1046 height 735
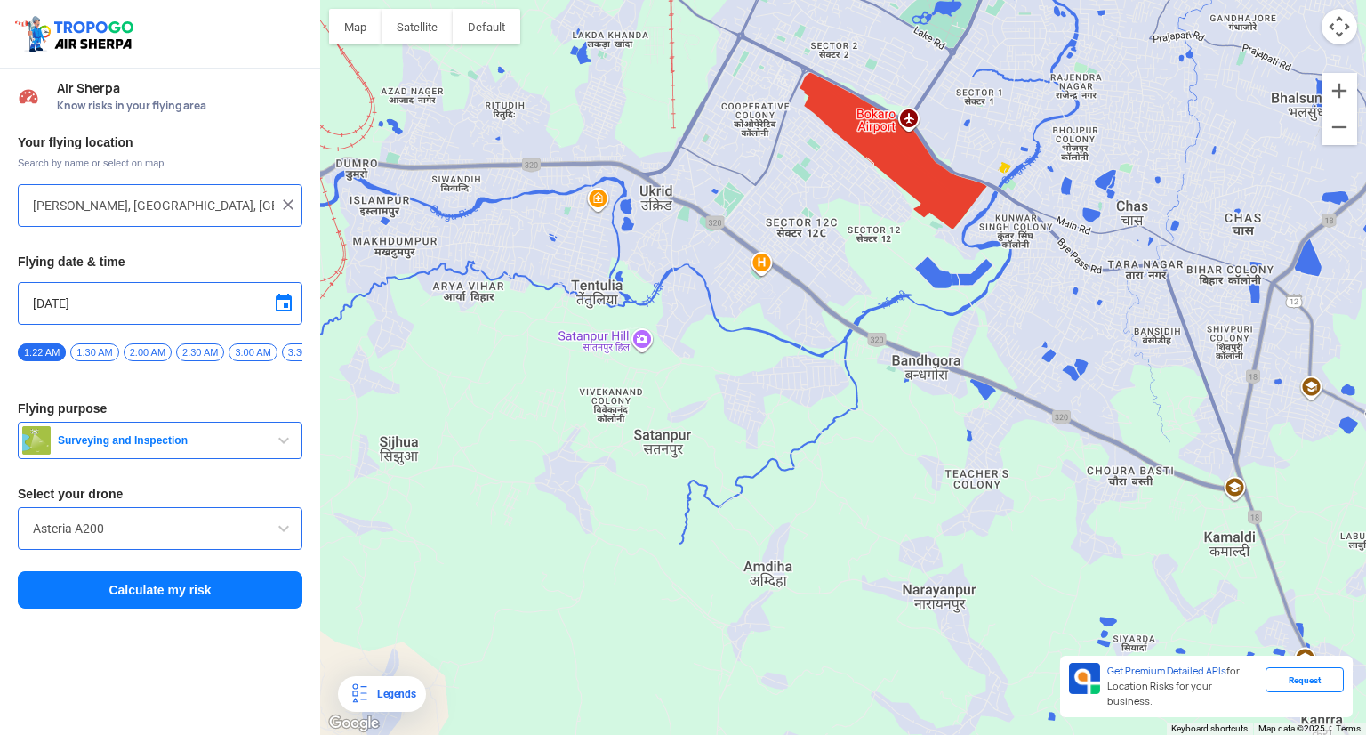
drag, startPoint x: 570, startPoint y: 336, endPoint x: 837, endPoint y: 278, distance: 273.0
click at [837, 278] on div at bounding box center [843, 367] width 1046 height 735
click at [793, 285] on div at bounding box center [843, 367] width 1046 height 735
type input "Plot no. [STREET_ADDRESS]"
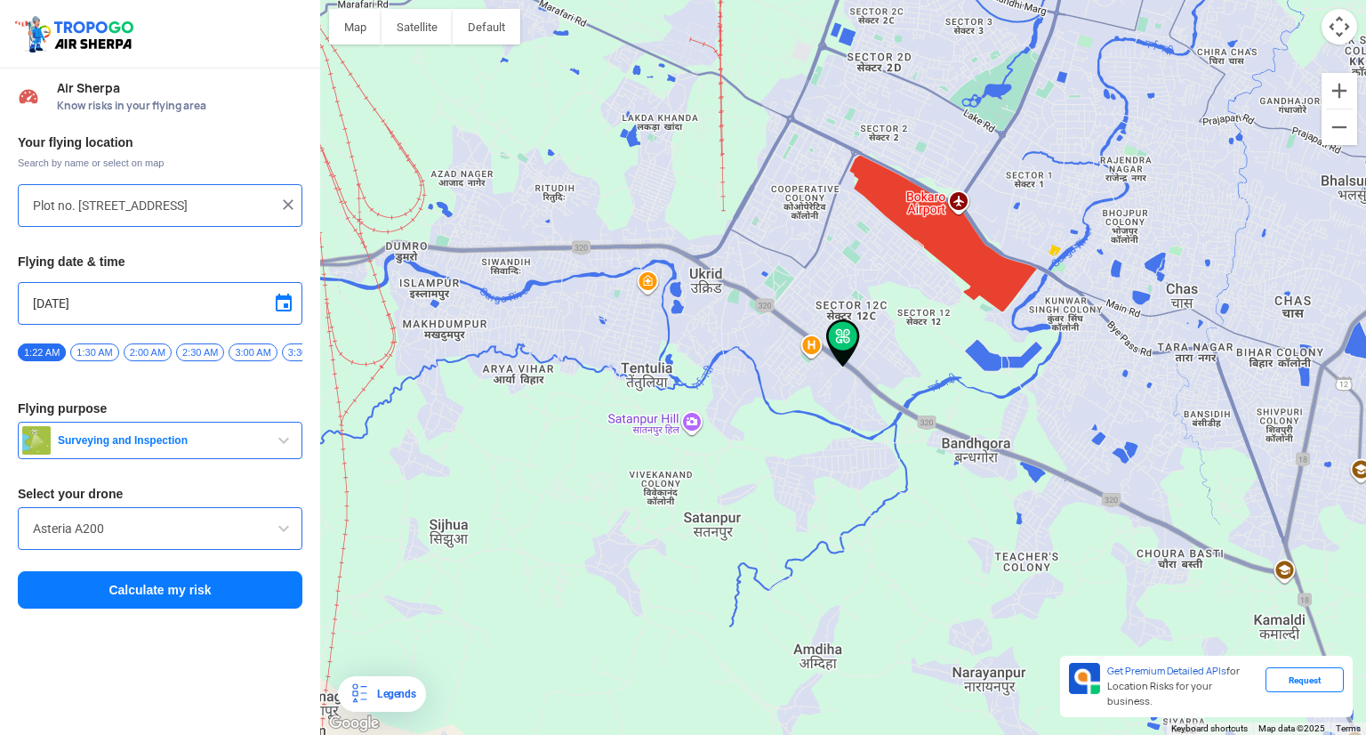
click at [217, 602] on button "Calculate my risk" at bounding box center [160, 589] width 285 height 37
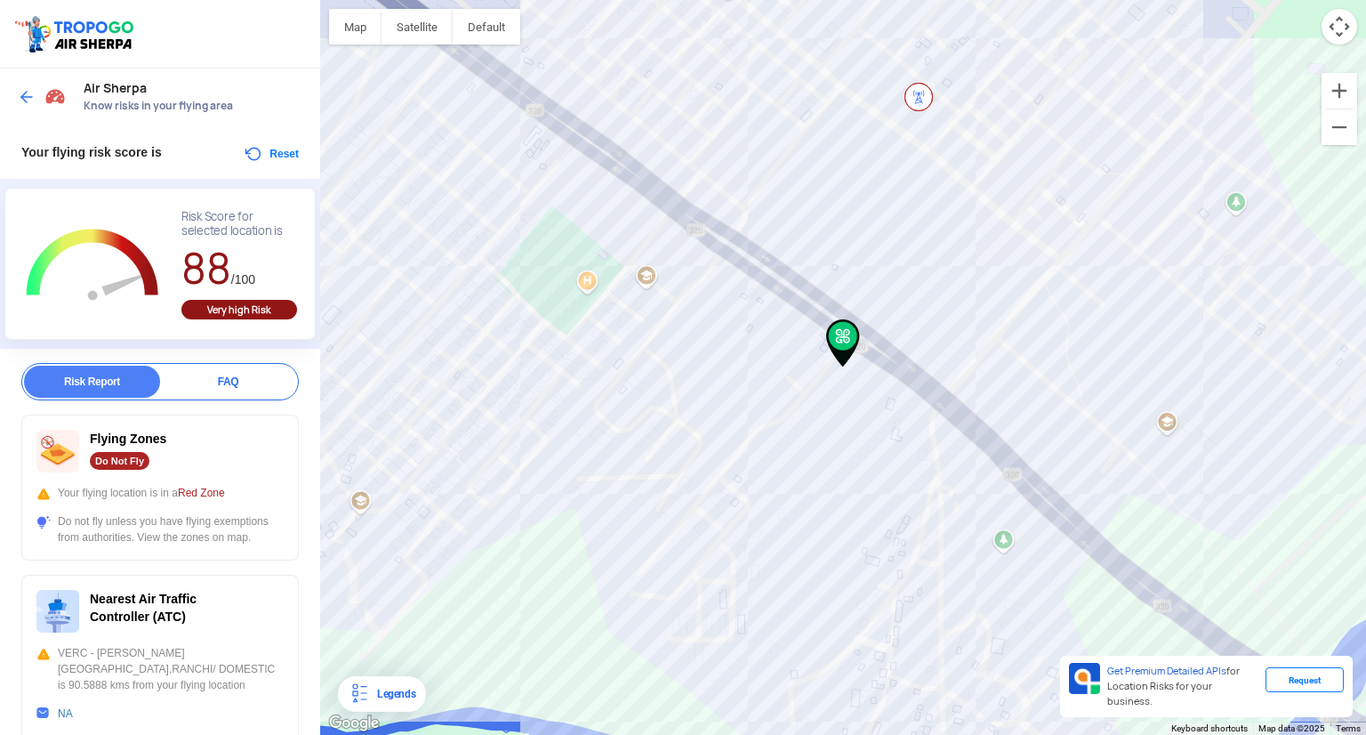
click at [267, 162] on button "Reset" at bounding box center [271, 153] width 56 height 21
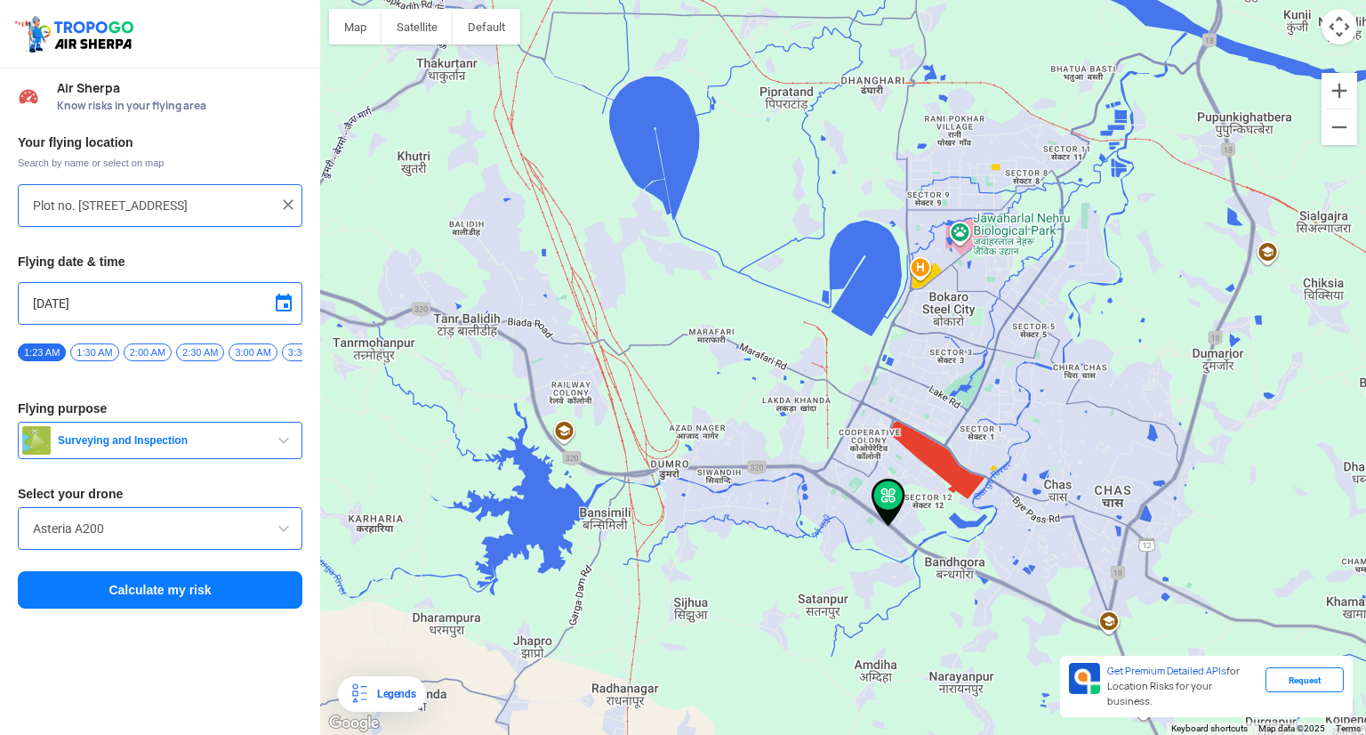
click at [946, 180] on div at bounding box center [843, 367] width 1046 height 735
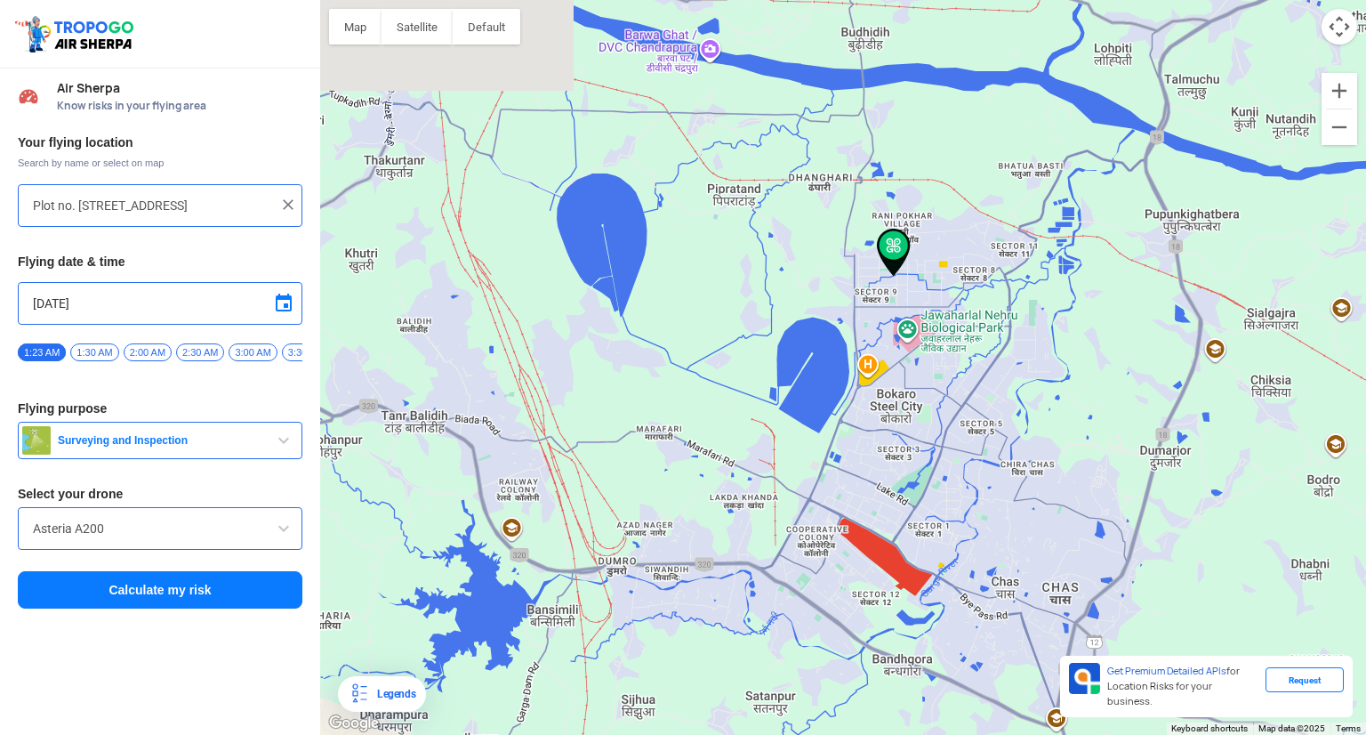
type input "[STREET_ADDRESS]"
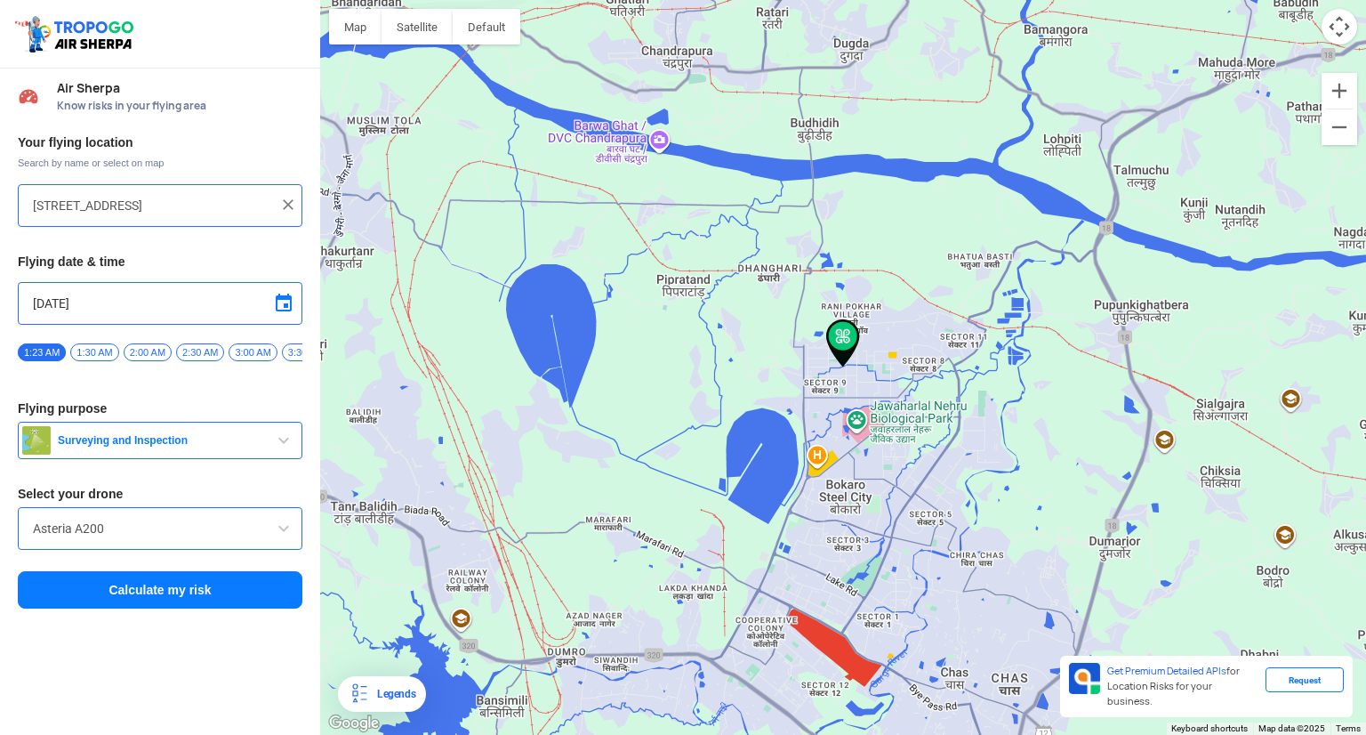
click at [143, 595] on button "Calculate my risk" at bounding box center [160, 589] width 285 height 37
